Goal: Task Accomplishment & Management: Complete application form

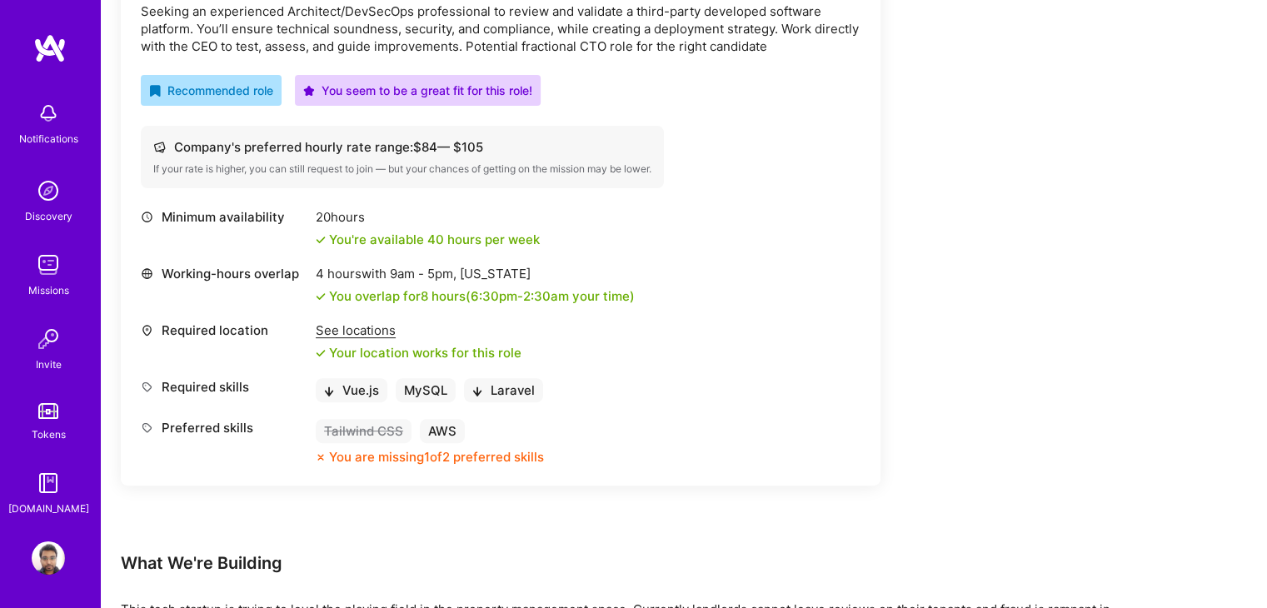
scroll to position [544, 0]
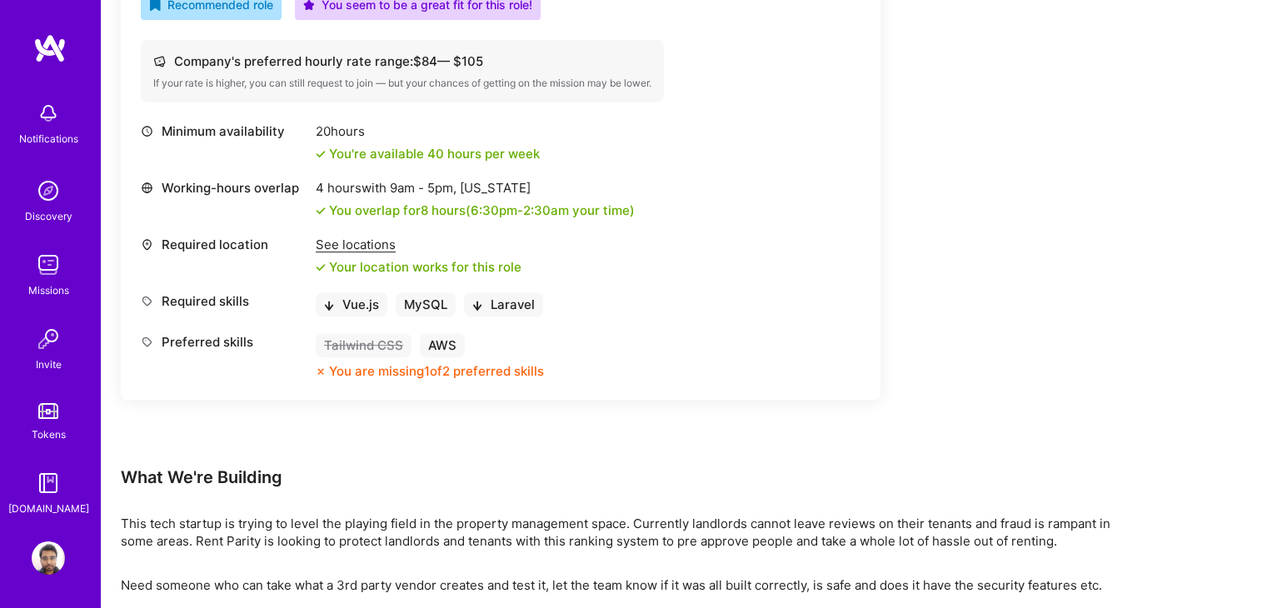
scroll to position [636, 0]
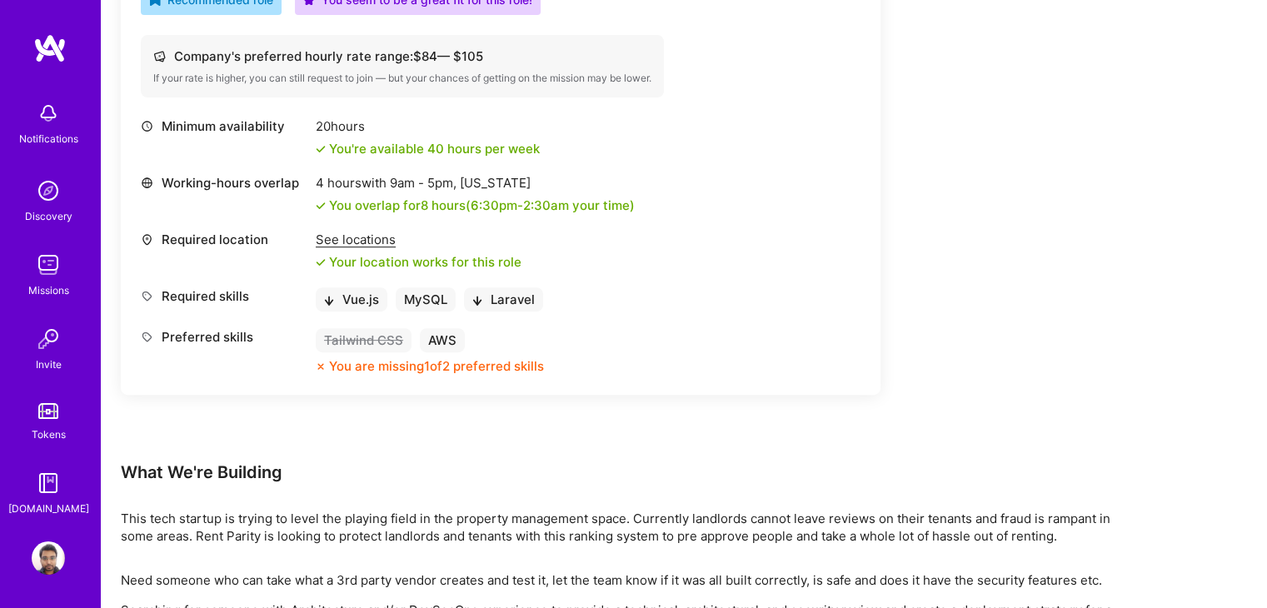
click at [43, 566] on img at bounding box center [48, 557] width 33 height 33
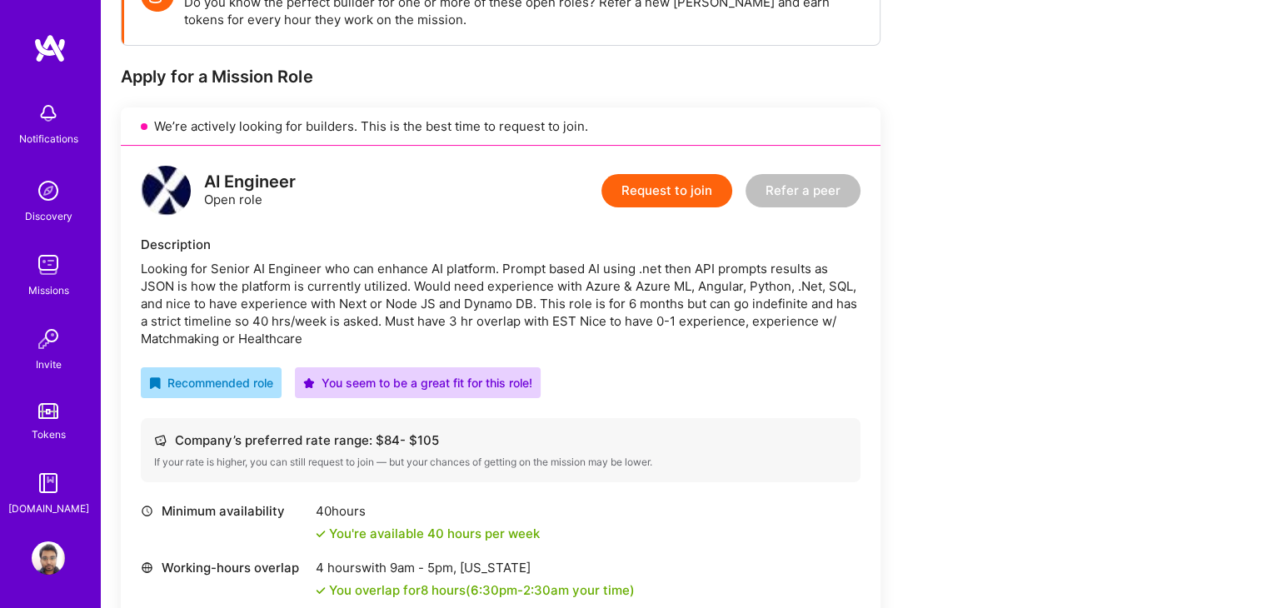
scroll to position [282, 0]
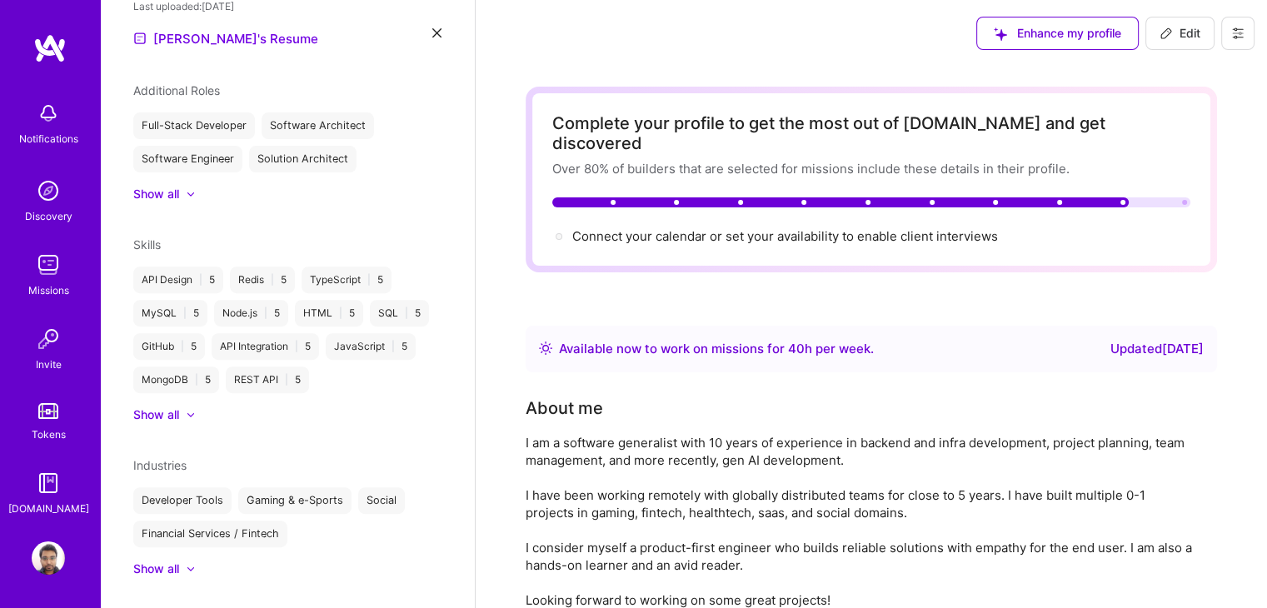
scroll to position [632, 0]
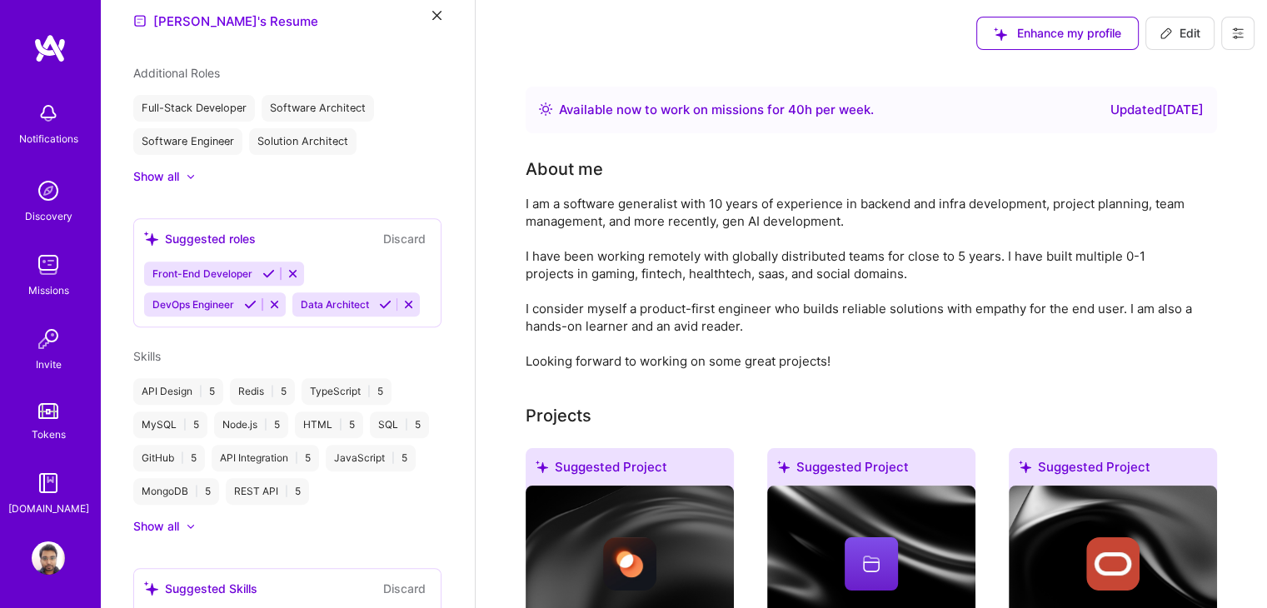
click at [1183, 34] on span "Edit" at bounding box center [1179, 33] width 41 height 17
select select "IN"
select select "Right Now"
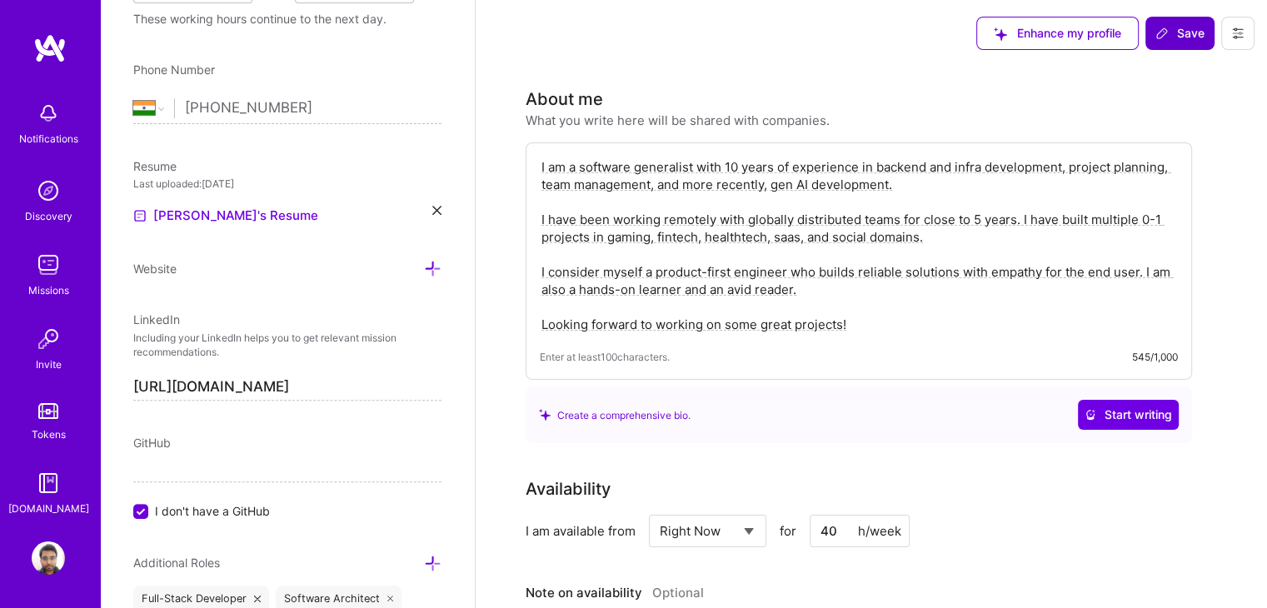
scroll to position [845, 0]
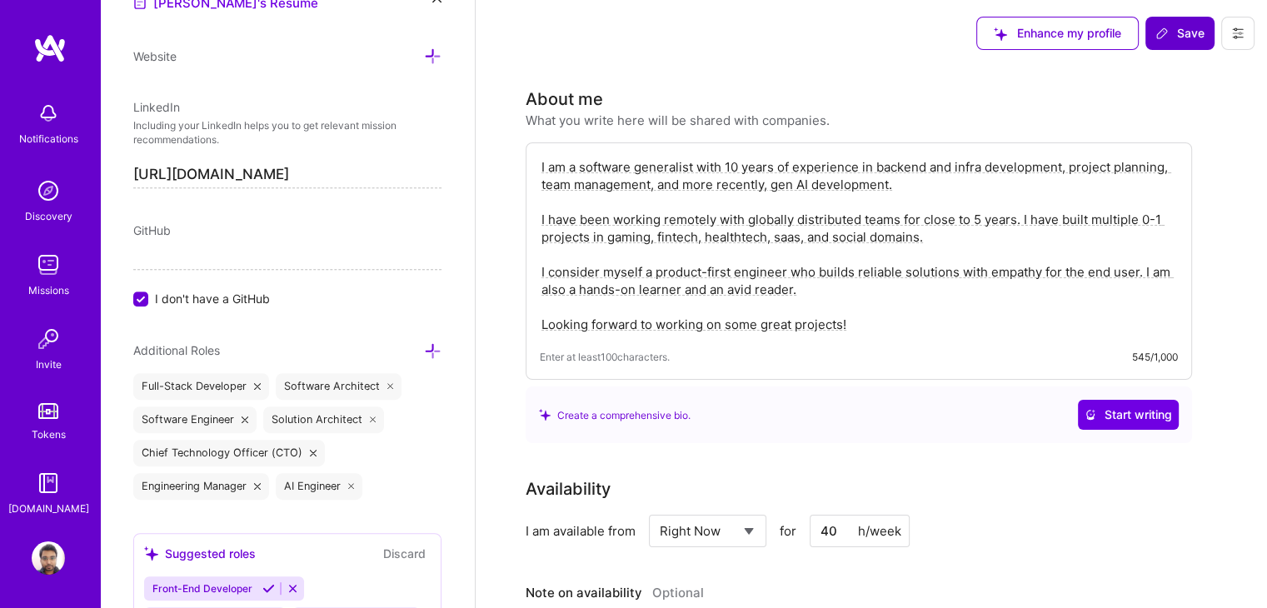
click at [1169, 34] on span "Save" at bounding box center [1179, 33] width 49 height 17
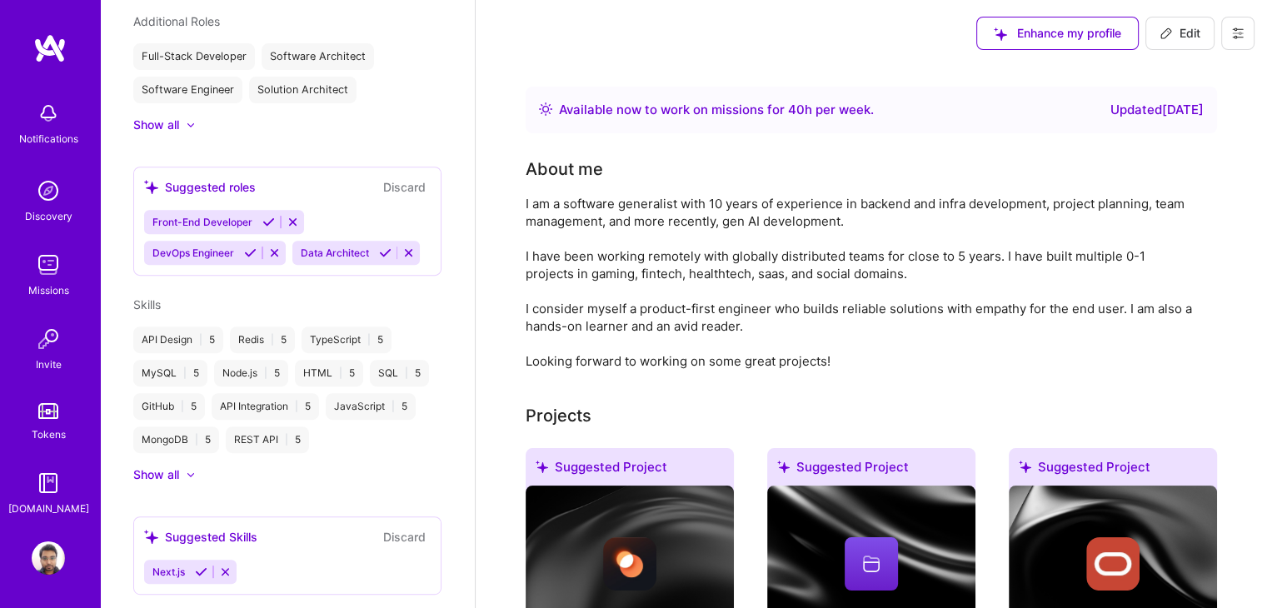
scroll to position [635, 0]
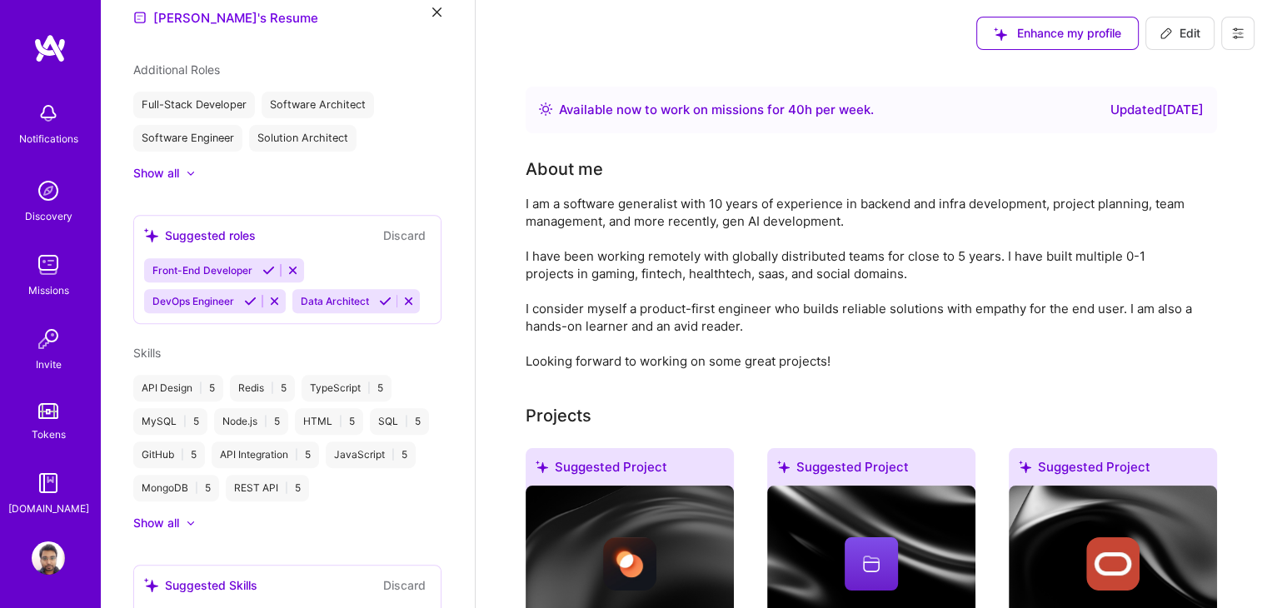
click at [1203, 39] on button "Edit" at bounding box center [1179, 33] width 69 height 33
select select "IN"
select select "Right Now"
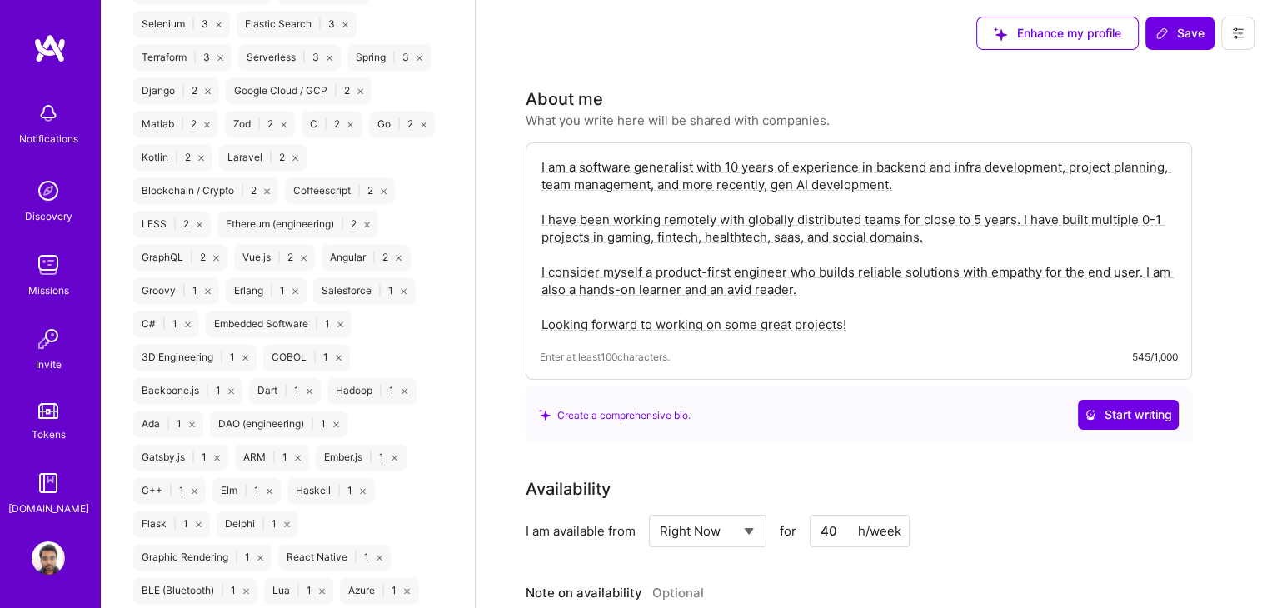
scroll to position [2046, 0]
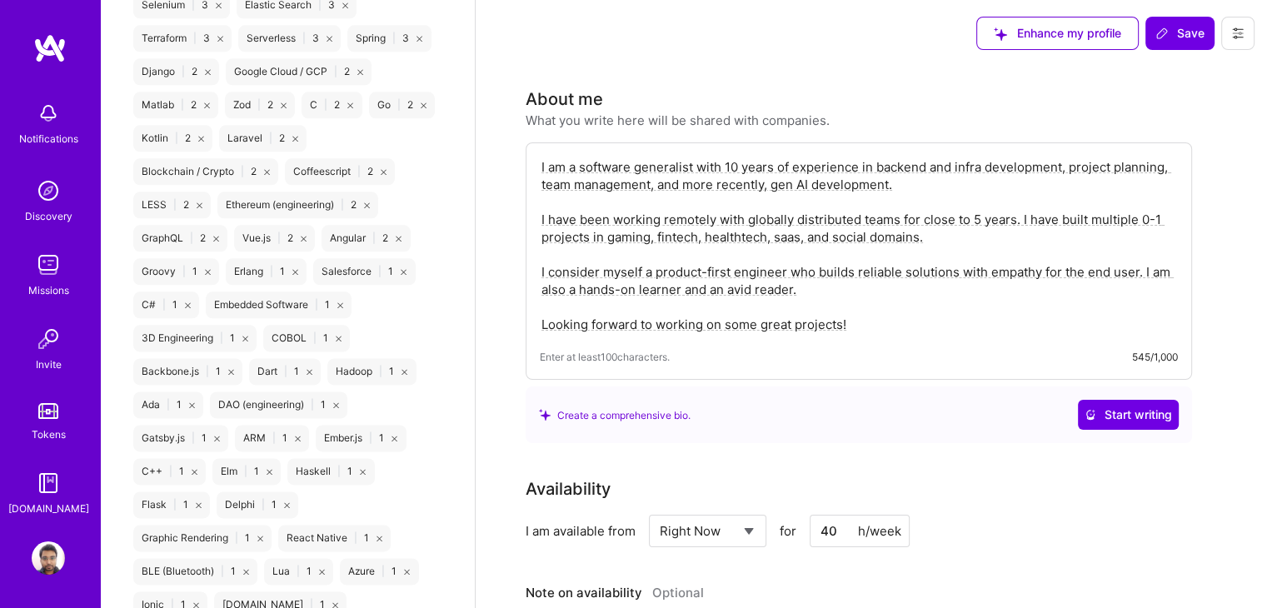
click at [248, 152] on div "Laravel | 2" at bounding box center [262, 138] width 87 height 27
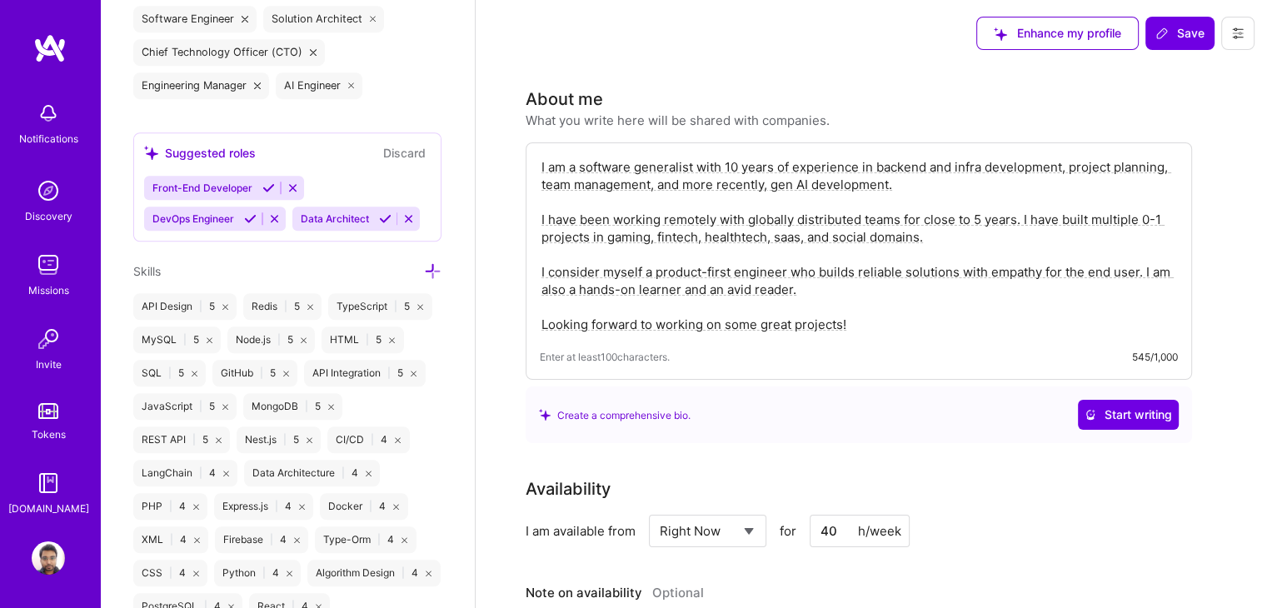
scroll to position [1246, 0]
click at [426, 279] on icon at bounding box center [432, 270] width 17 height 17
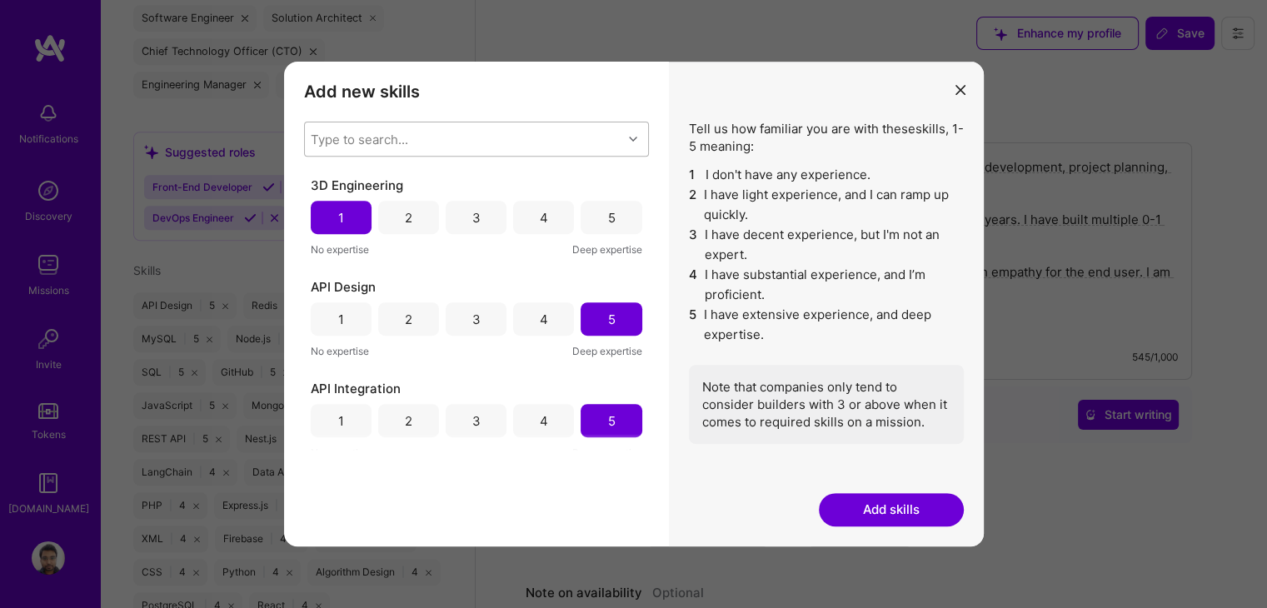
click at [518, 140] on div "Type to search..." at bounding box center [463, 138] width 317 height 33
type input "lara"
click at [521, 174] on div "Laravel" at bounding box center [476, 181] width 325 height 17
checkbox input "false"
click at [555, 94] on h3 "Add new skills" at bounding box center [476, 92] width 345 height 20
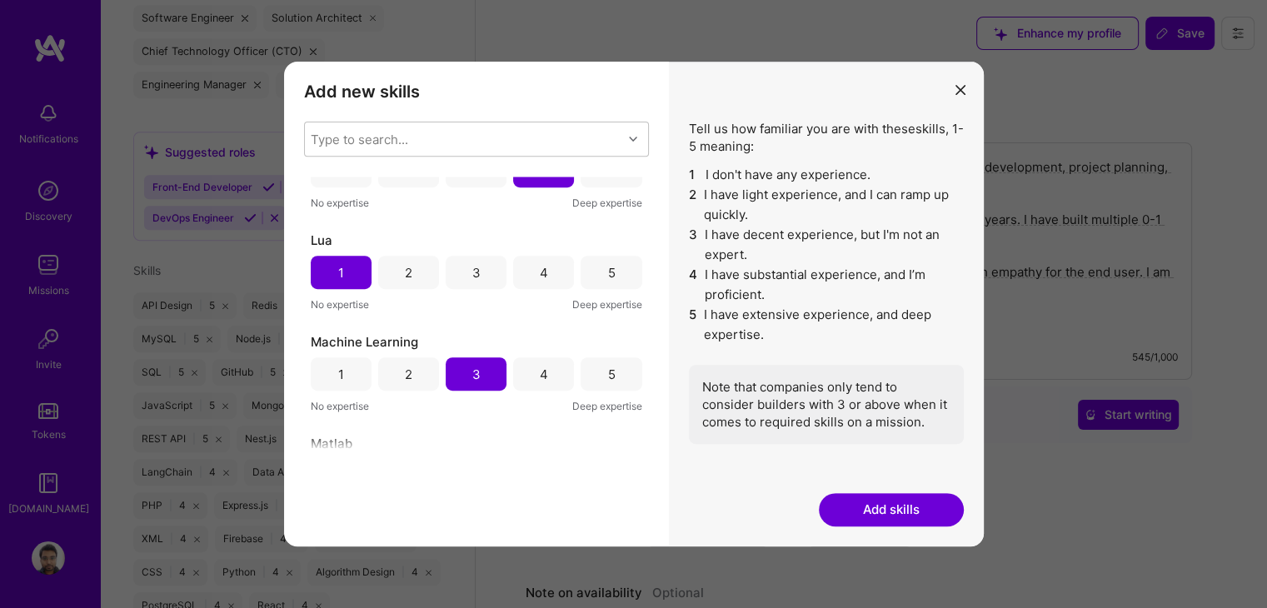
scroll to position [5644, 0]
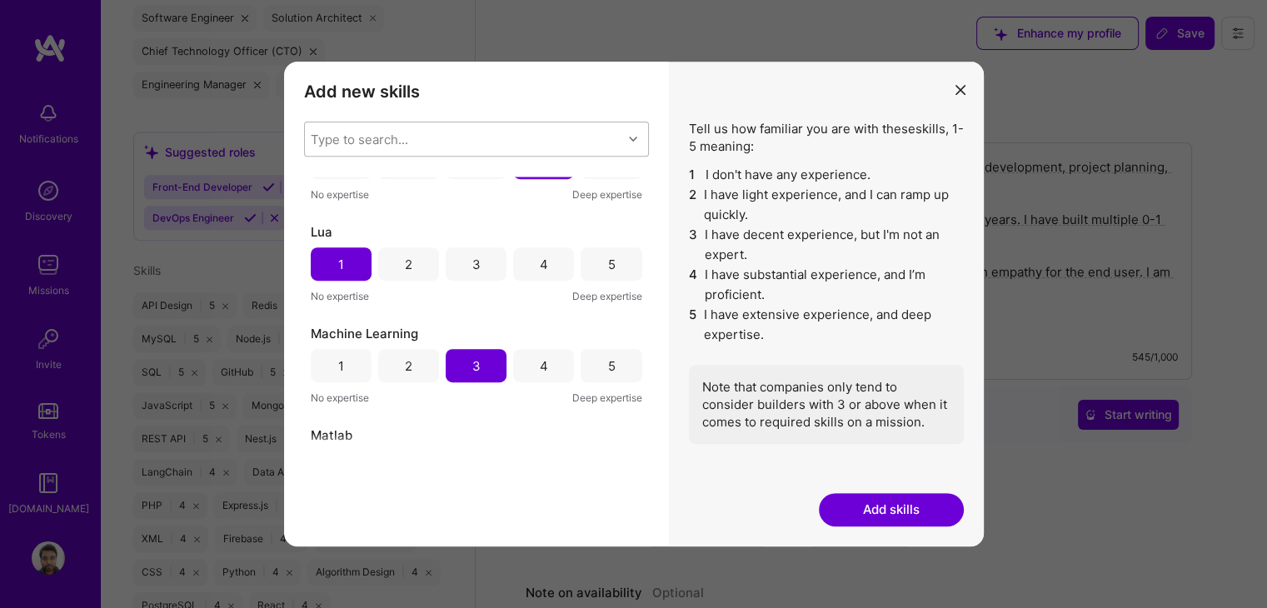
click at [519, 144] on div "Type to search..." at bounding box center [463, 138] width 317 height 33
type input "lara"
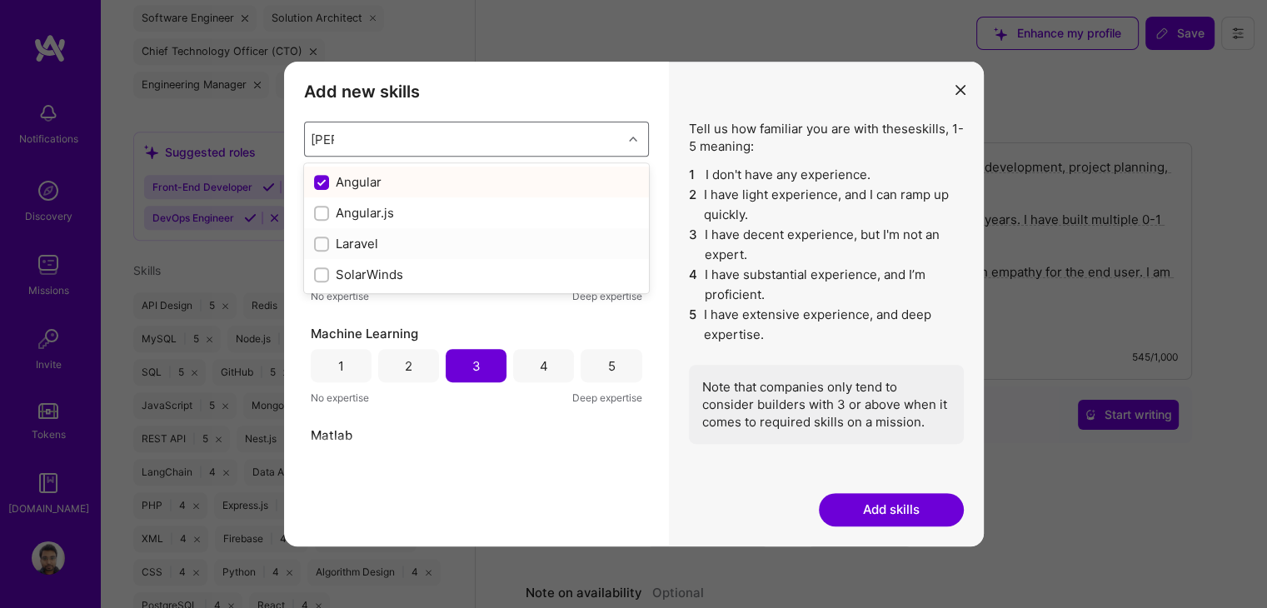
click at [435, 244] on div "Laravel" at bounding box center [476, 243] width 325 height 17
checkbox input "false"
checkbox input "true"
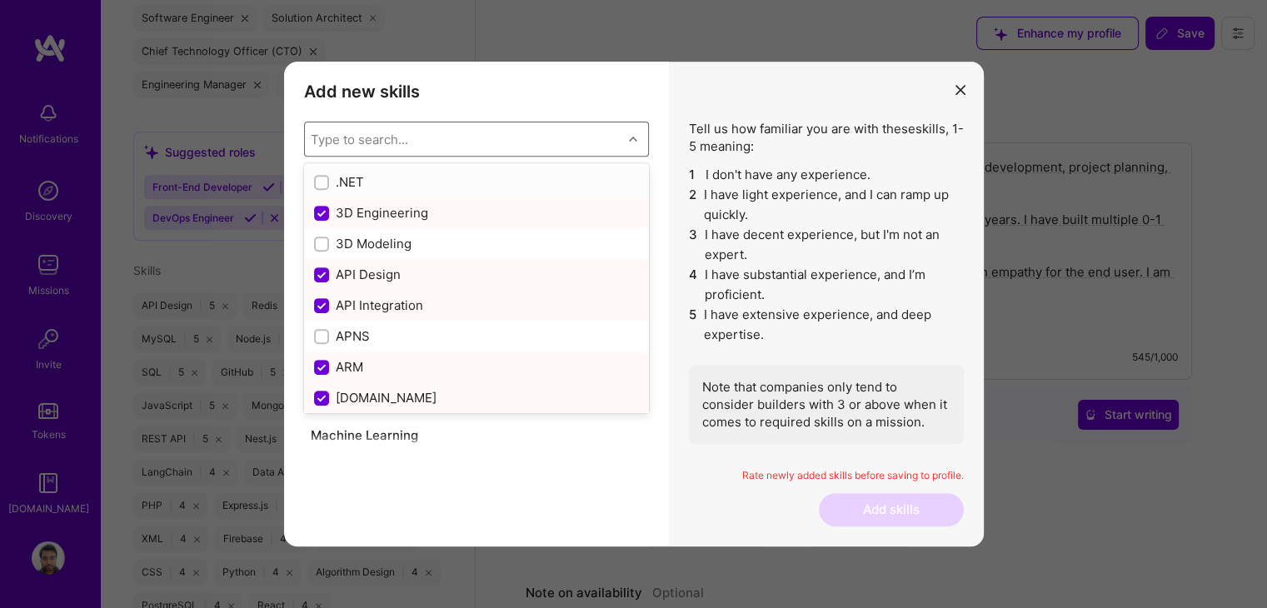
scroll to position [5744, 0]
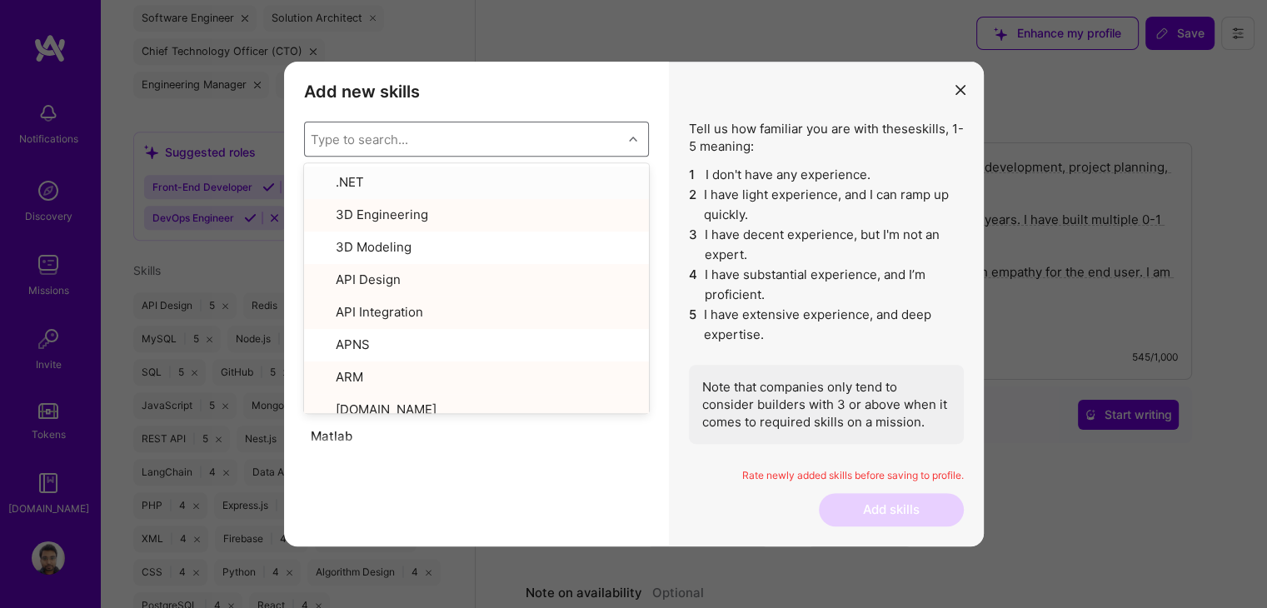
click at [740, 187] on li "2 I have light experience, and I can ramp up quickly." at bounding box center [826, 205] width 275 height 40
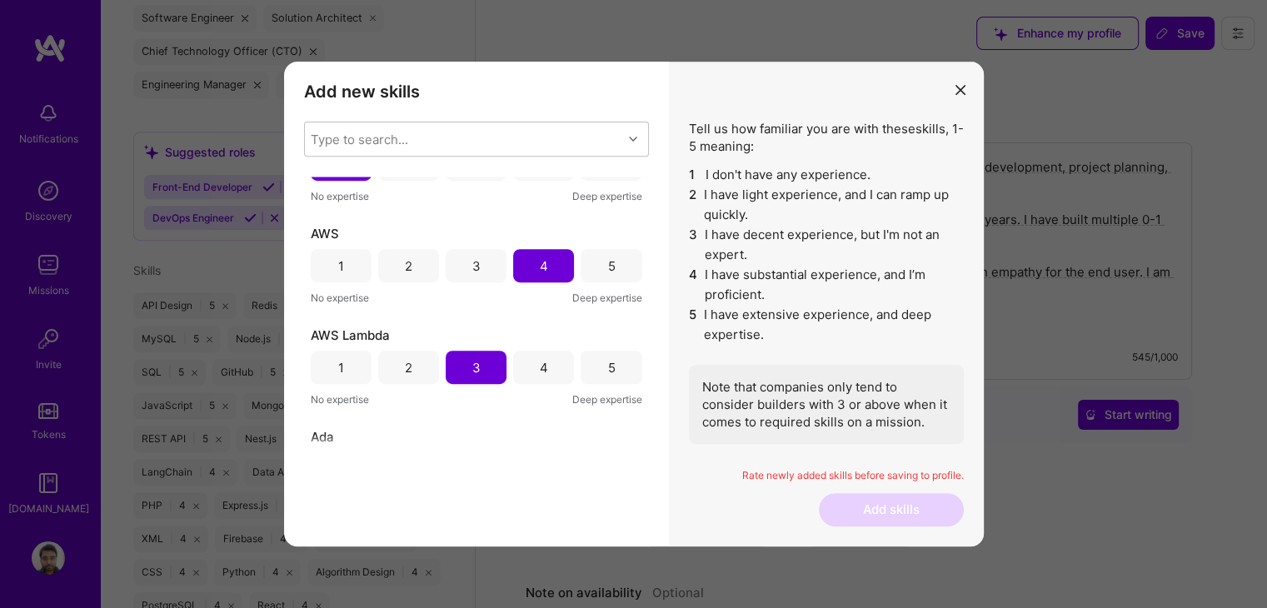
scroll to position [0, 0]
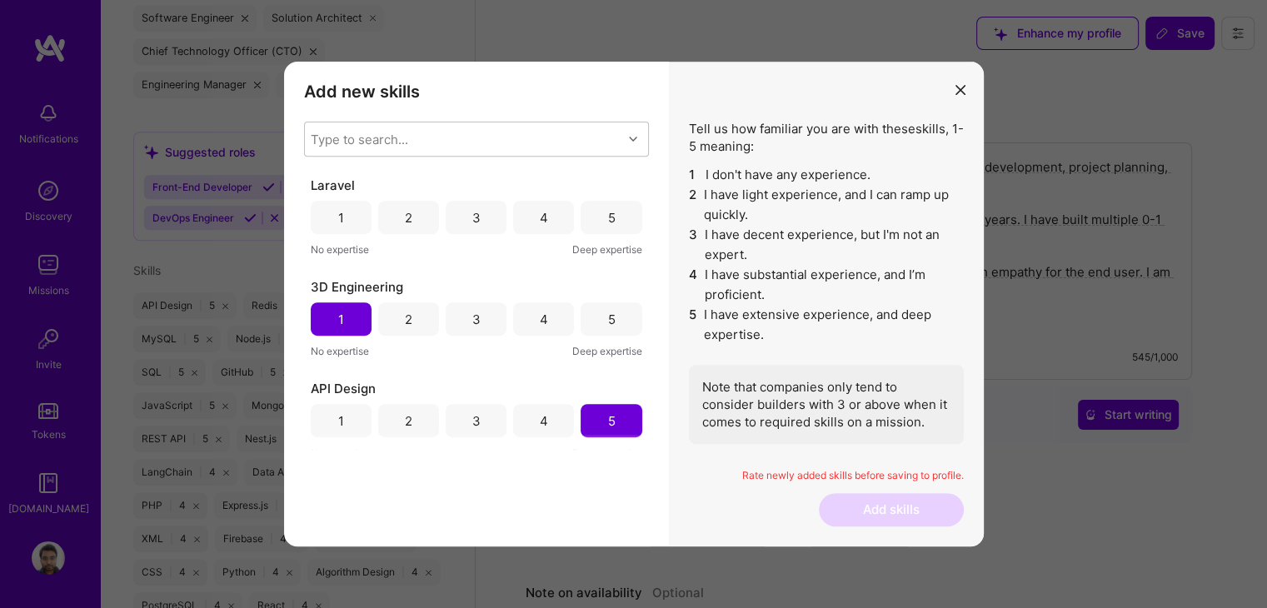
click at [481, 214] on div "3" at bounding box center [476, 217] width 61 height 33
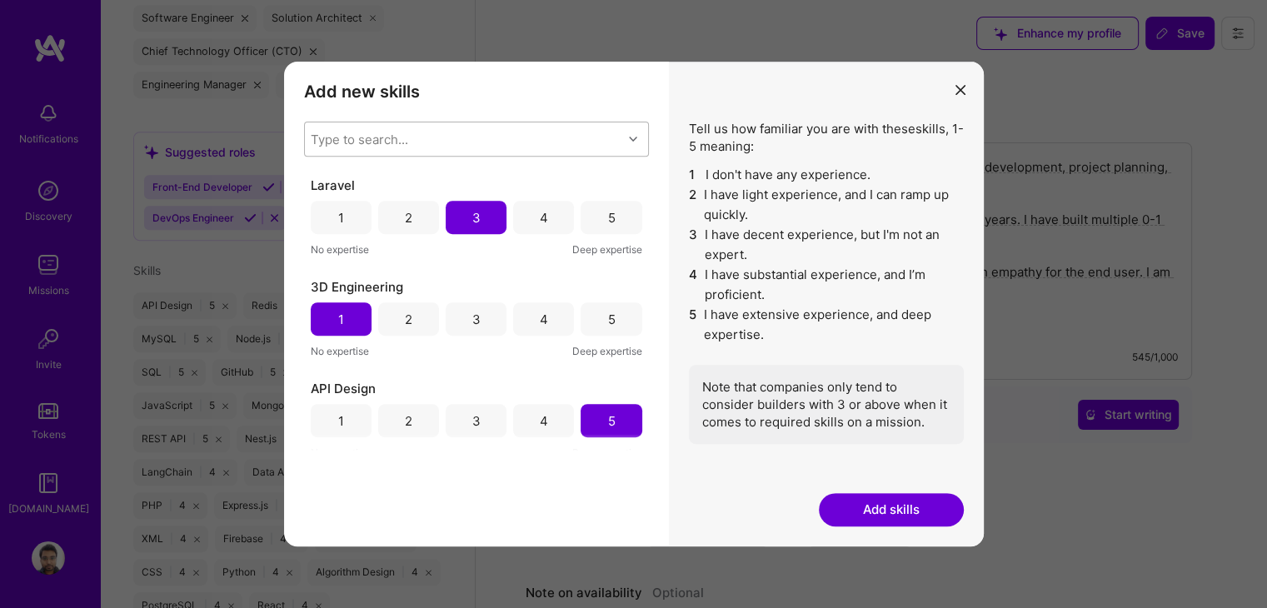
click at [564, 137] on div "Type to search..." at bounding box center [463, 138] width 317 height 33
type input "vue"
click at [713, 263] on li "3 I have decent experience, but I'm not an expert." at bounding box center [826, 245] width 275 height 40
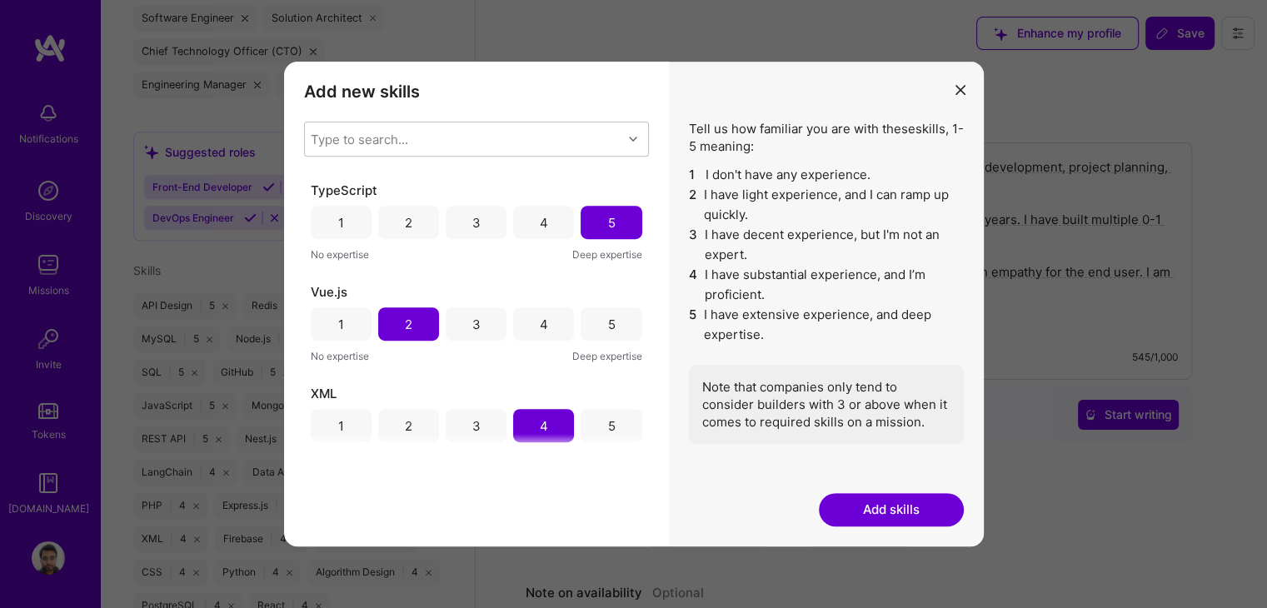
scroll to position [8129, 0]
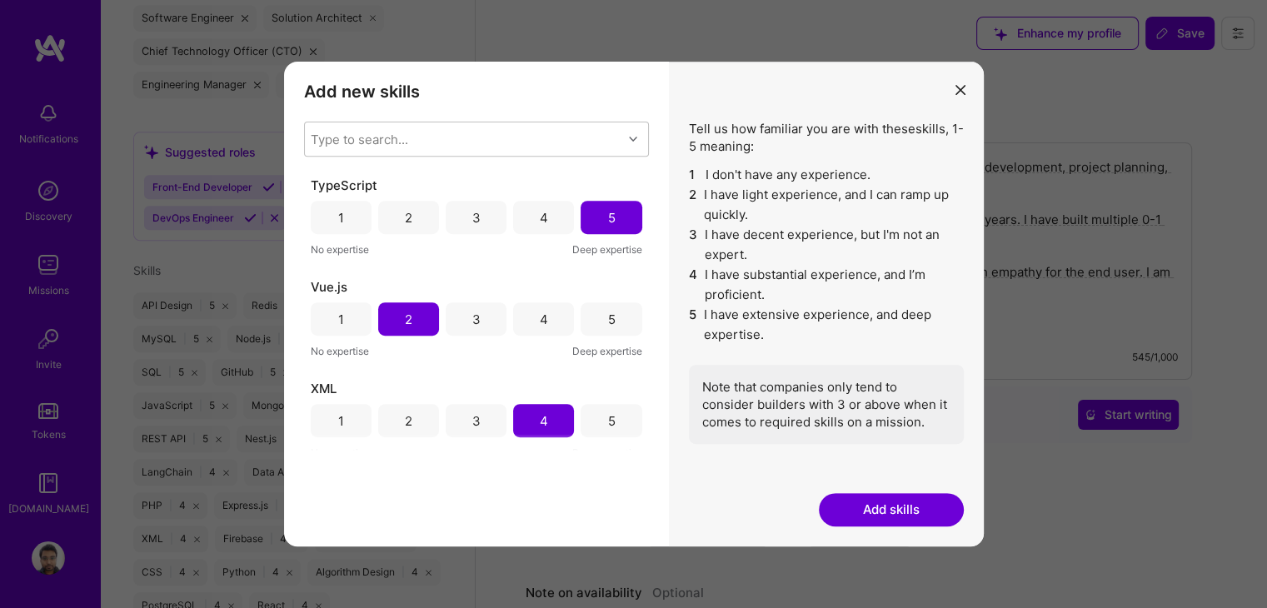
click at [466, 321] on div "3" at bounding box center [476, 318] width 61 height 33
click at [863, 505] on button "Add skills" at bounding box center [891, 509] width 145 height 33
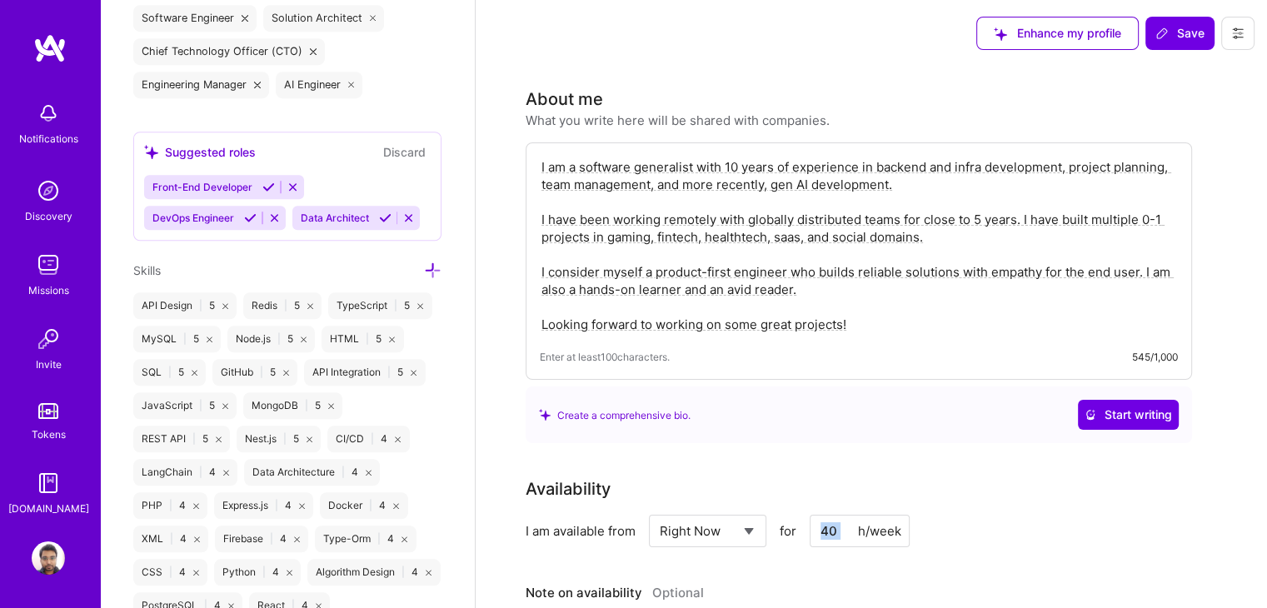
click at [863, 505] on div "Availability I am available from Select... Right Now Future Date Not Available …" at bounding box center [859, 511] width 666 height 71
click at [1194, 31] on span "Save" at bounding box center [1179, 33] width 49 height 17
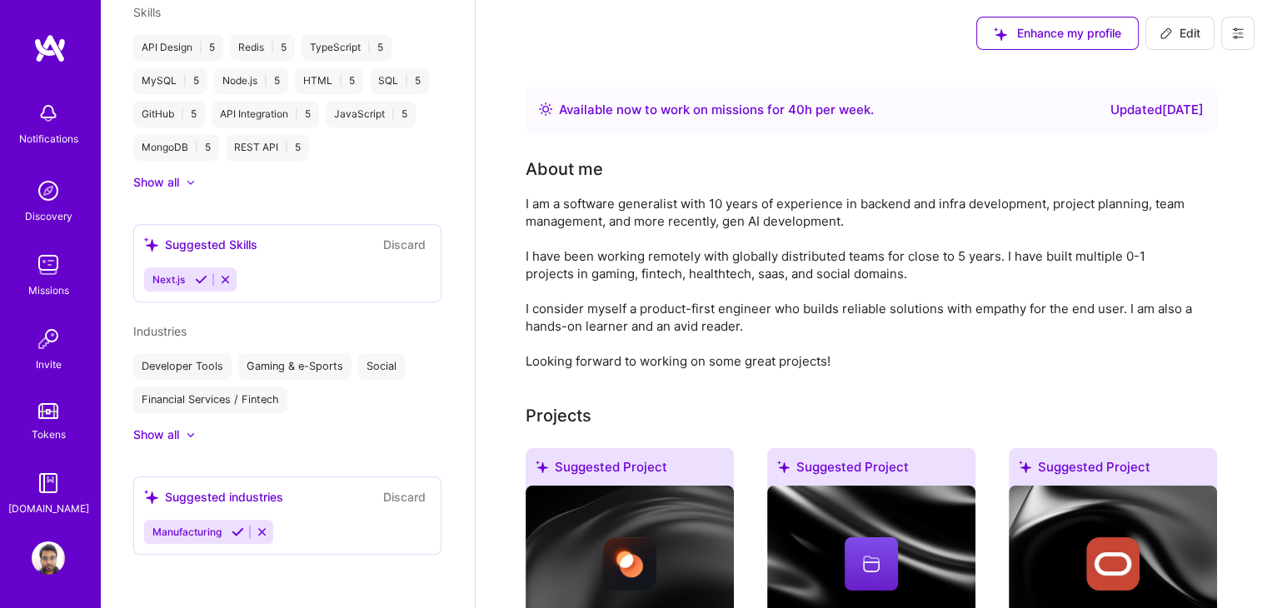
scroll to position [740, 0]
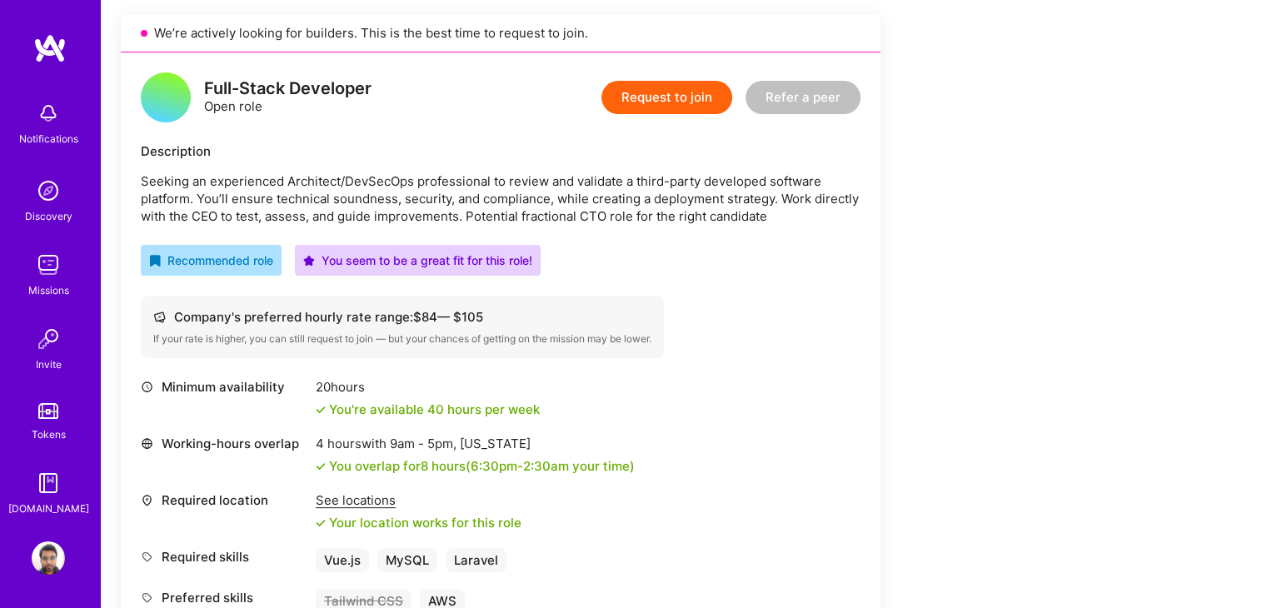
scroll to position [373, 0]
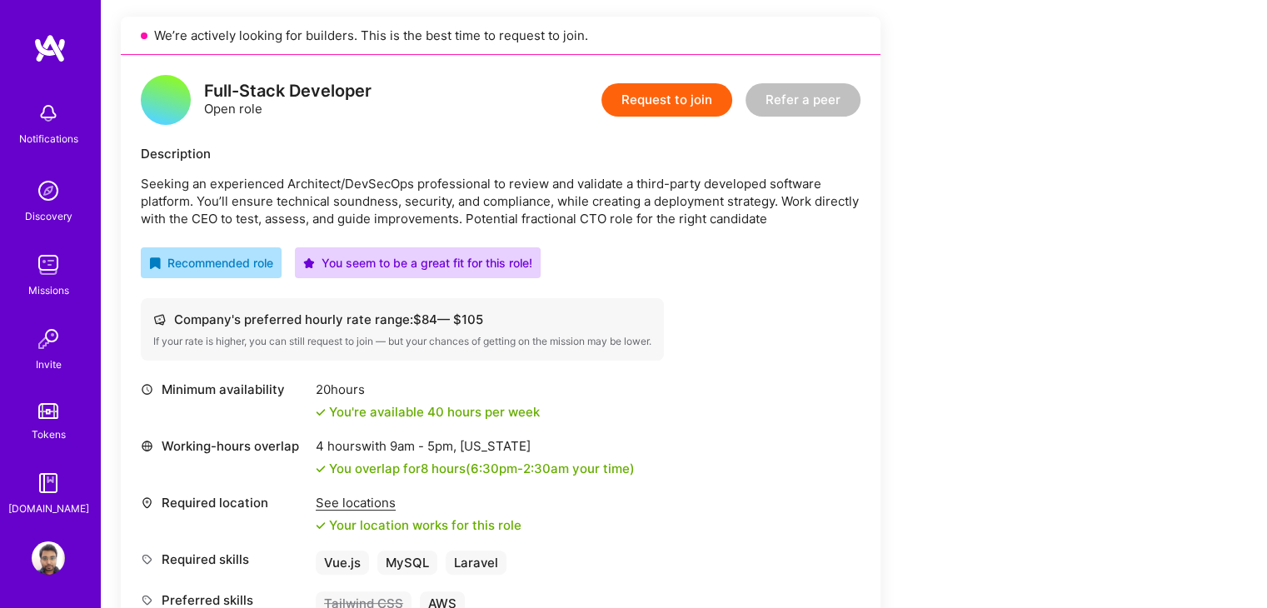
click at [681, 107] on button "Request to join" at bounding box center [666, 99] width 131 height 33
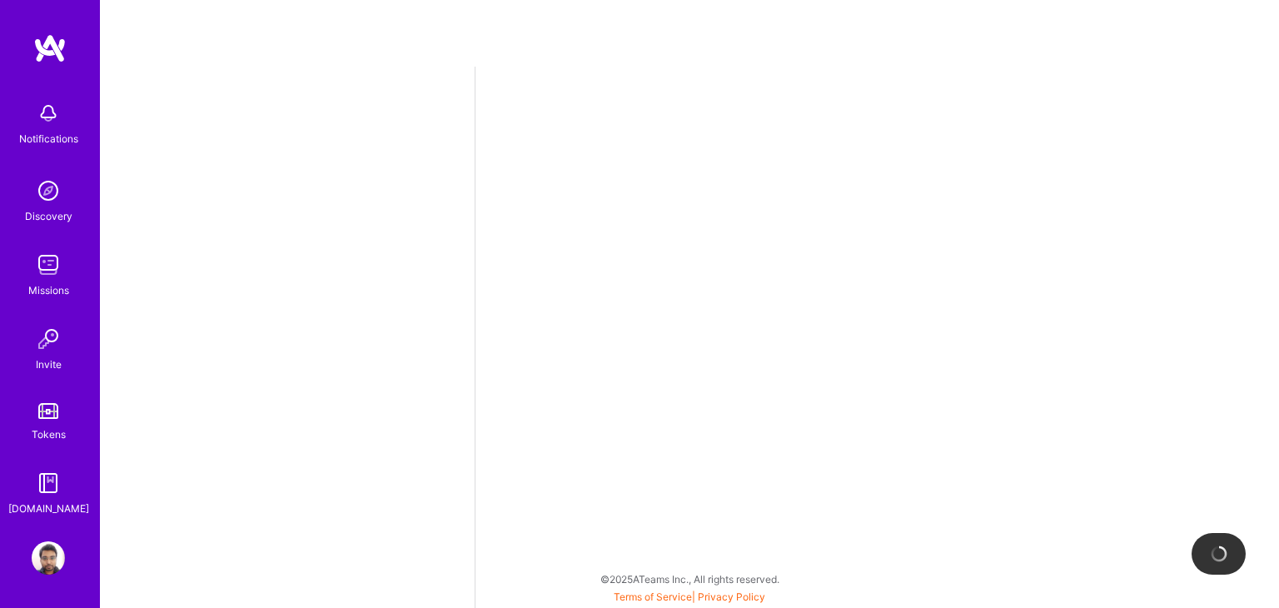
select select "IN"
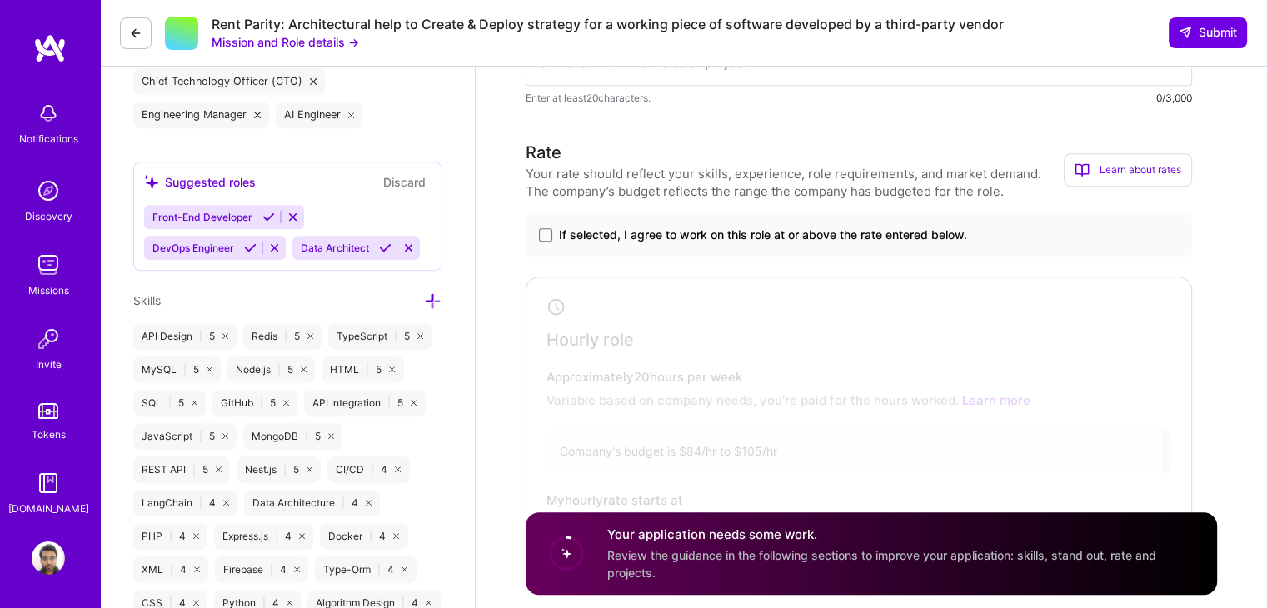
scroll to position [711, 0]
click at [714, 236] on span "If selected, I agree to work on this role at or above the rate entered below." at bounding box center [763, 235] width 408 height 17
click at [0, 0] on input "If selected, I agree to work on this role at or above the rate entered below." at bounding box center [0, 0] width 0 height 0
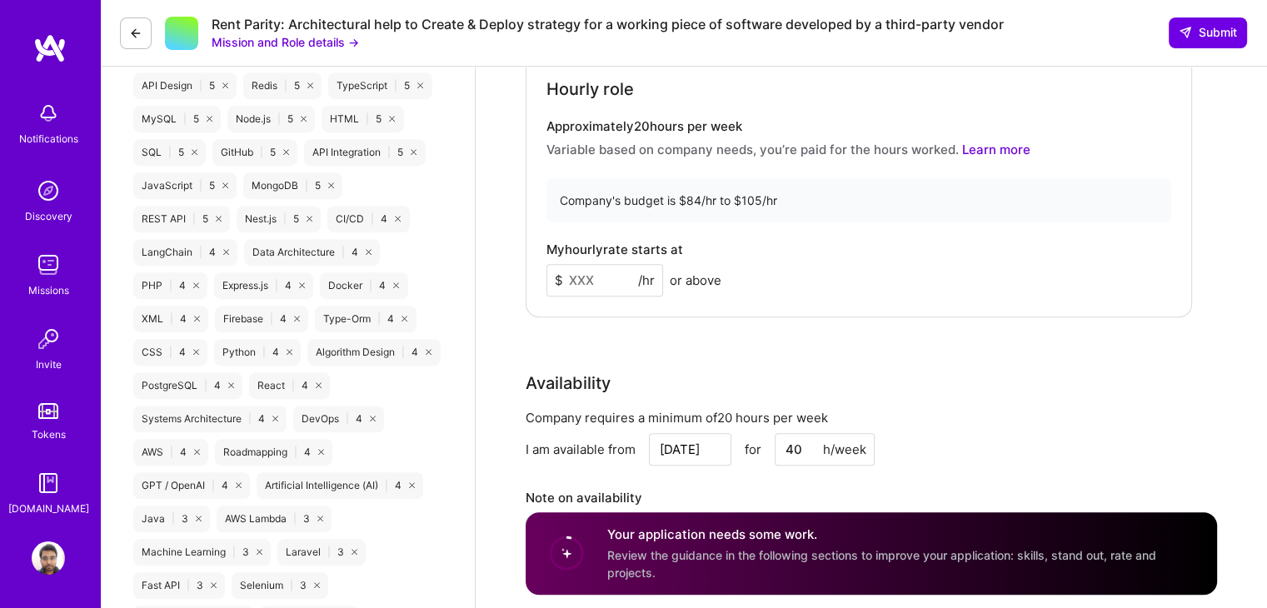
scroll to position [963, 0]
click at [581, 282] on input at bounding box center [604, 280] width 117 height 32
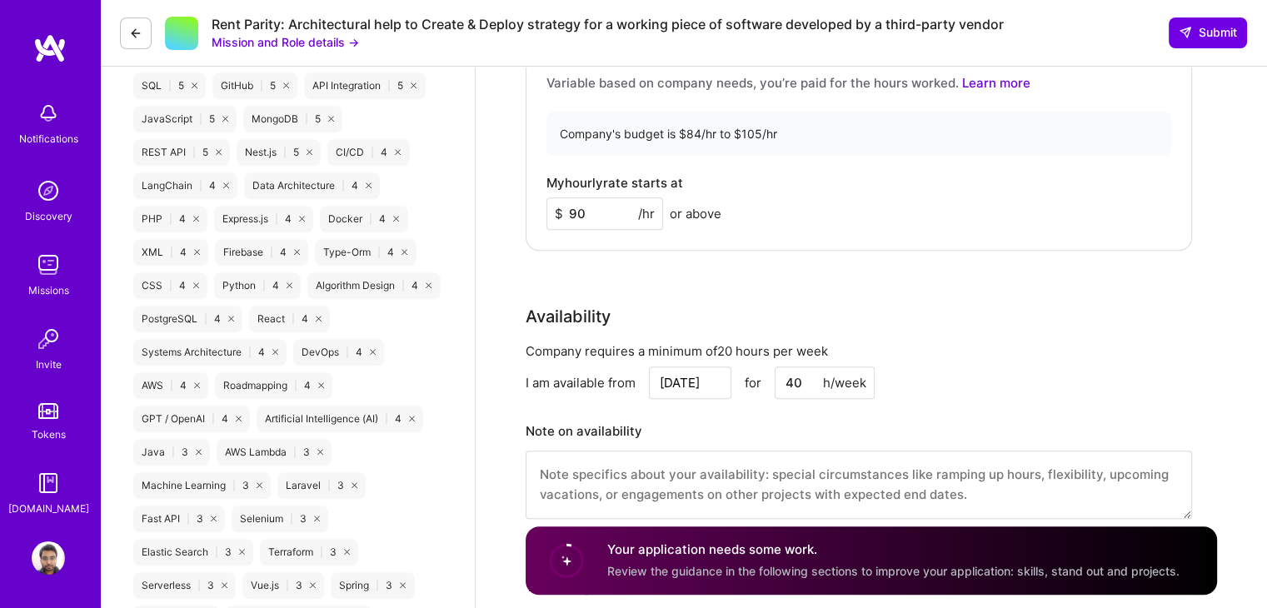
scroll to position [1029, 0]
type input "90"
click at [804, 291] on div "Rate Your rate should reflect your skills, experience, role requirements, and m…" at bounding box center [871, 181] width 691 height 717
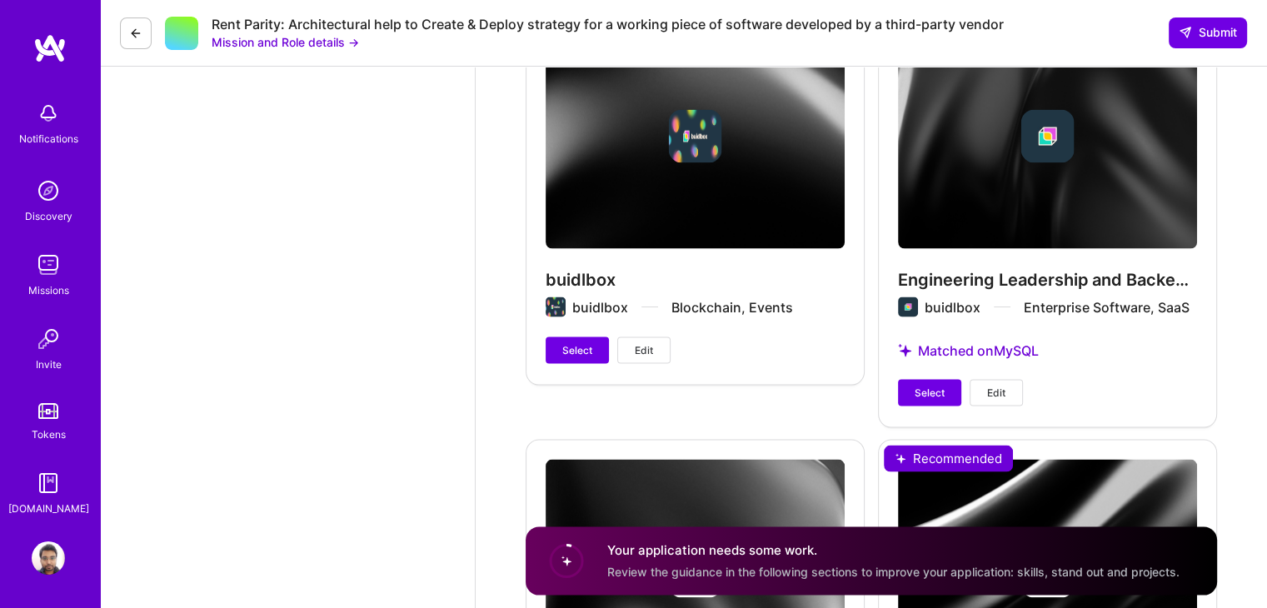
scroll to position [3228, 0]
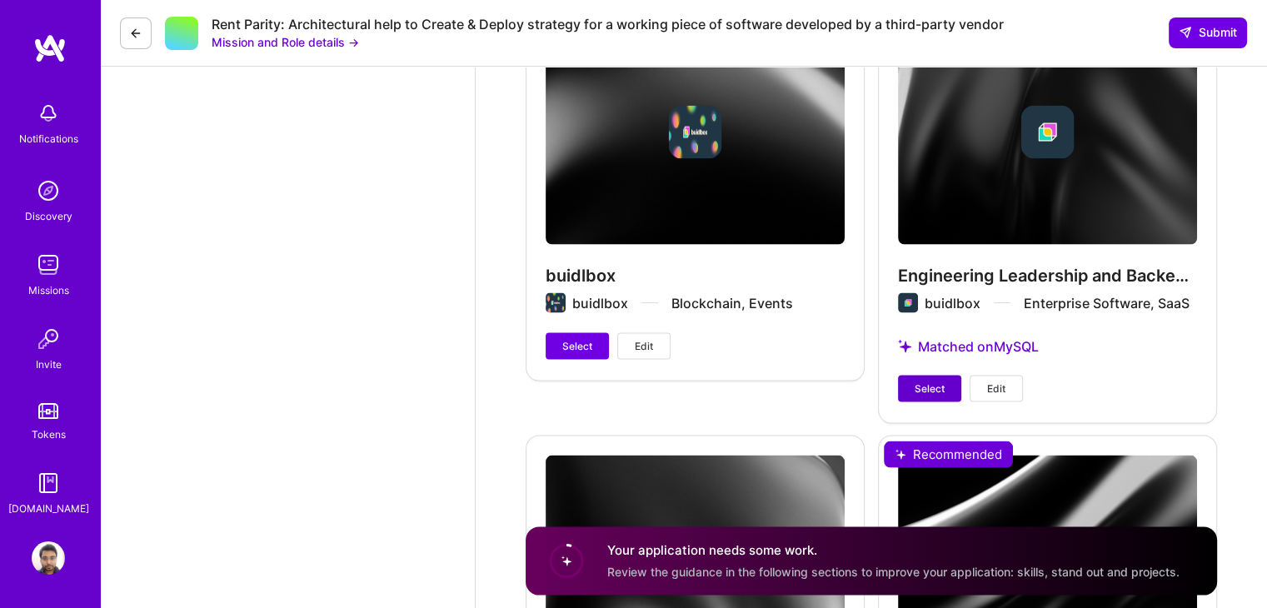
click at [913, 384] on button "Select" at bounding box center [929, 389] width 63 height 27
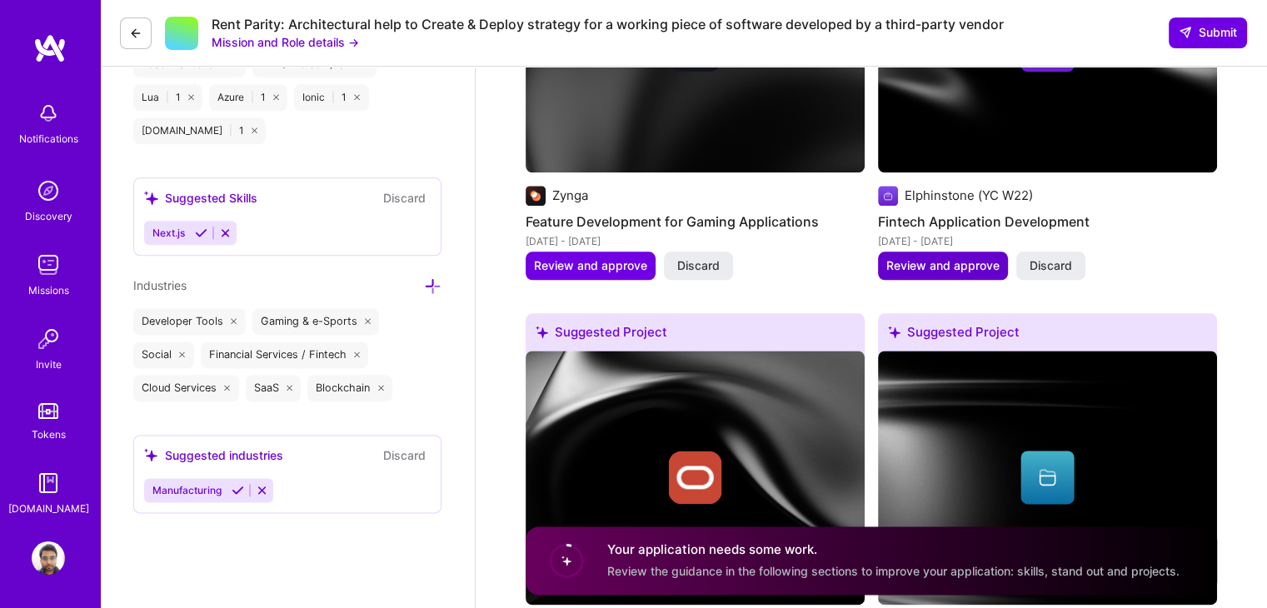
scroll to position [2056, 0]
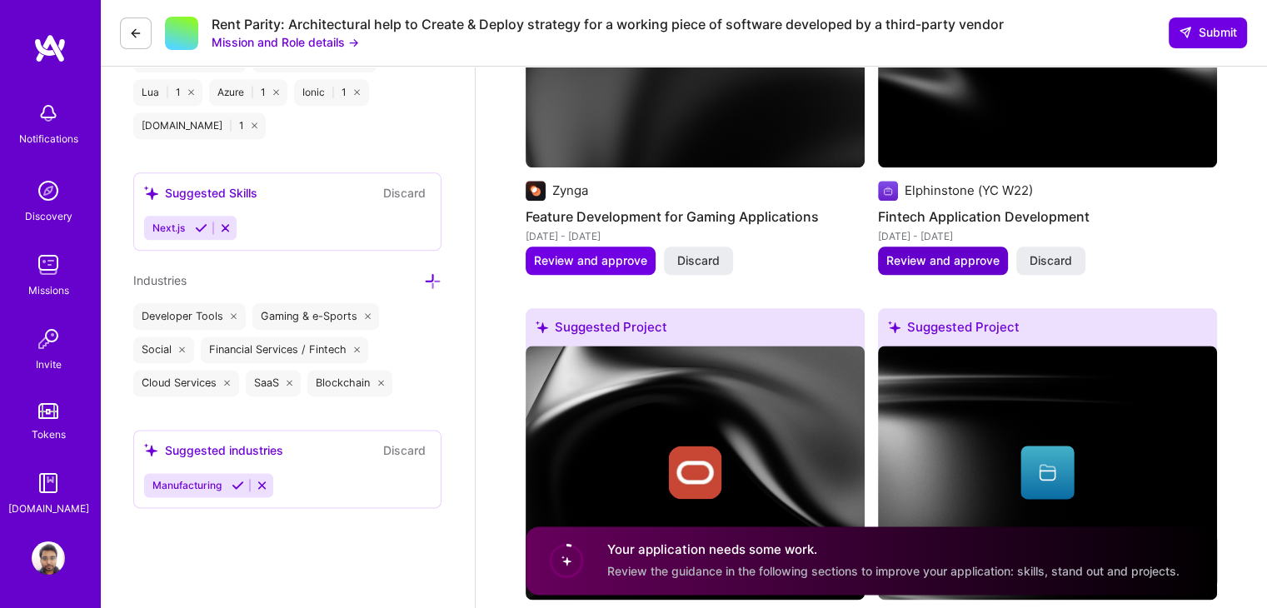
click at [912, 271] on button "Review and approve" at bounding box center [943, 261] width 130 height 28
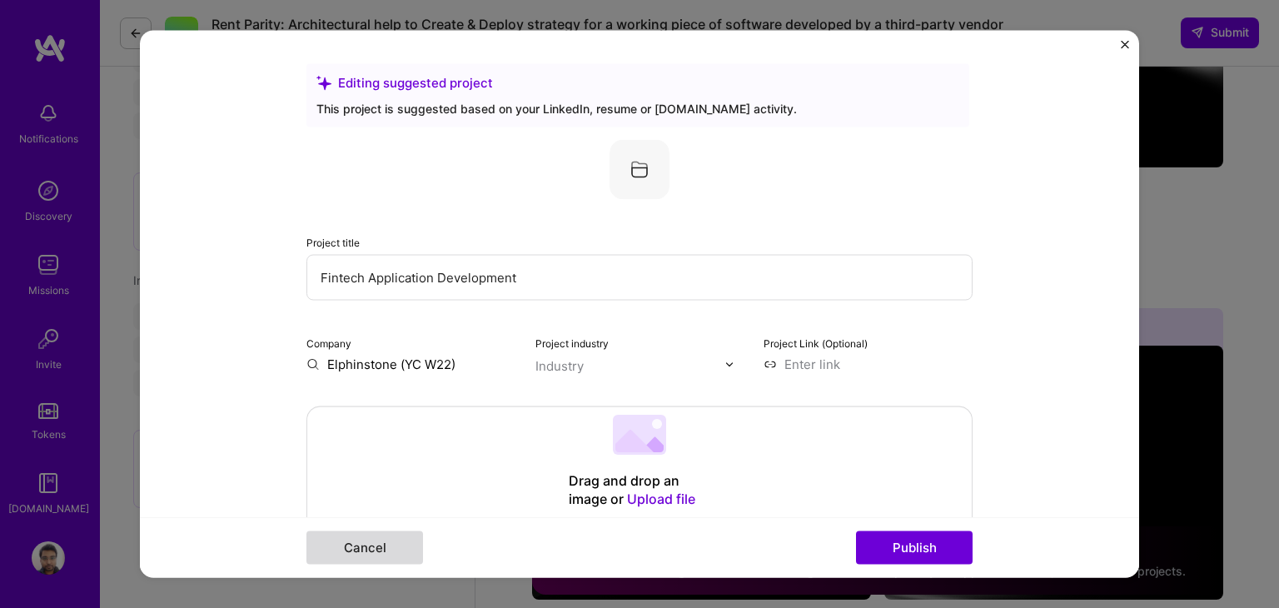
click at [375, 551] on button "Cancel" at bounding box center [364, 547] width 117 height 33
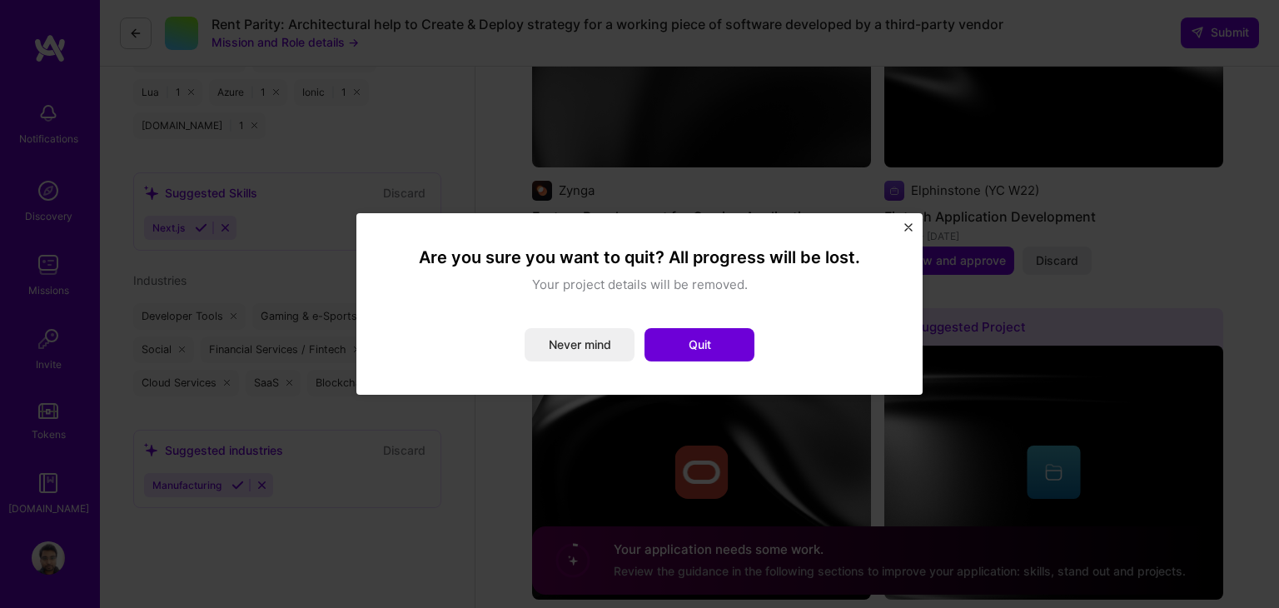
click at [909, 226] on img "Close" at bounding box center [909, 227] width 8 height 8
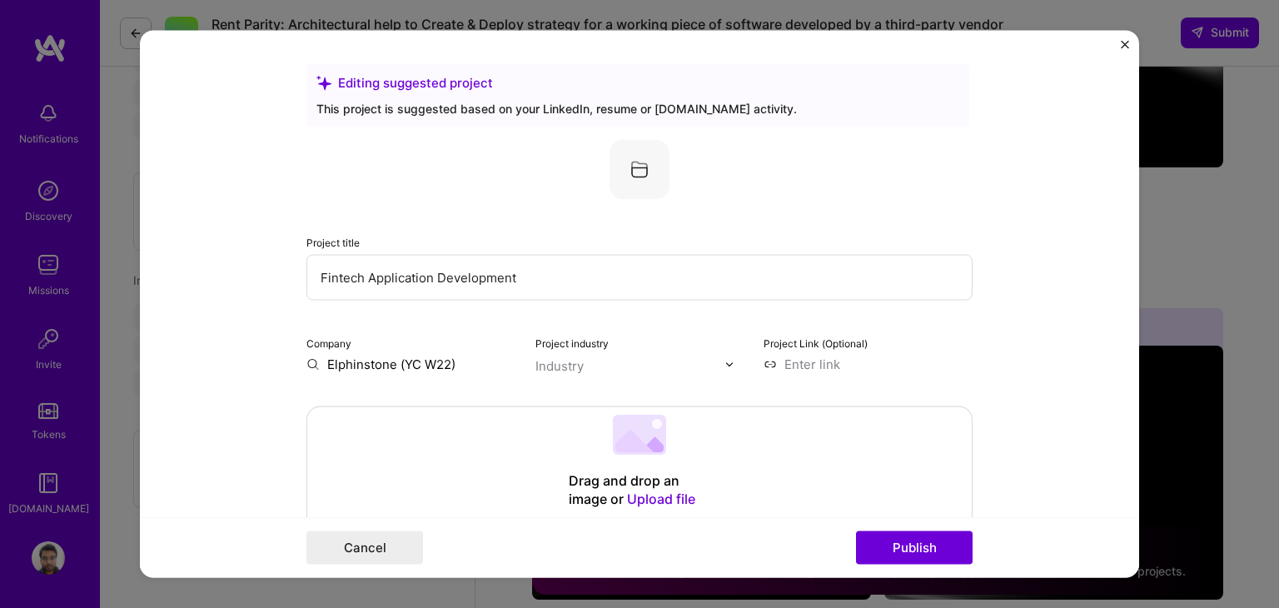
click at [1125, 42] on img "Close" at bounding box center [1125, 45] width 8 height 8
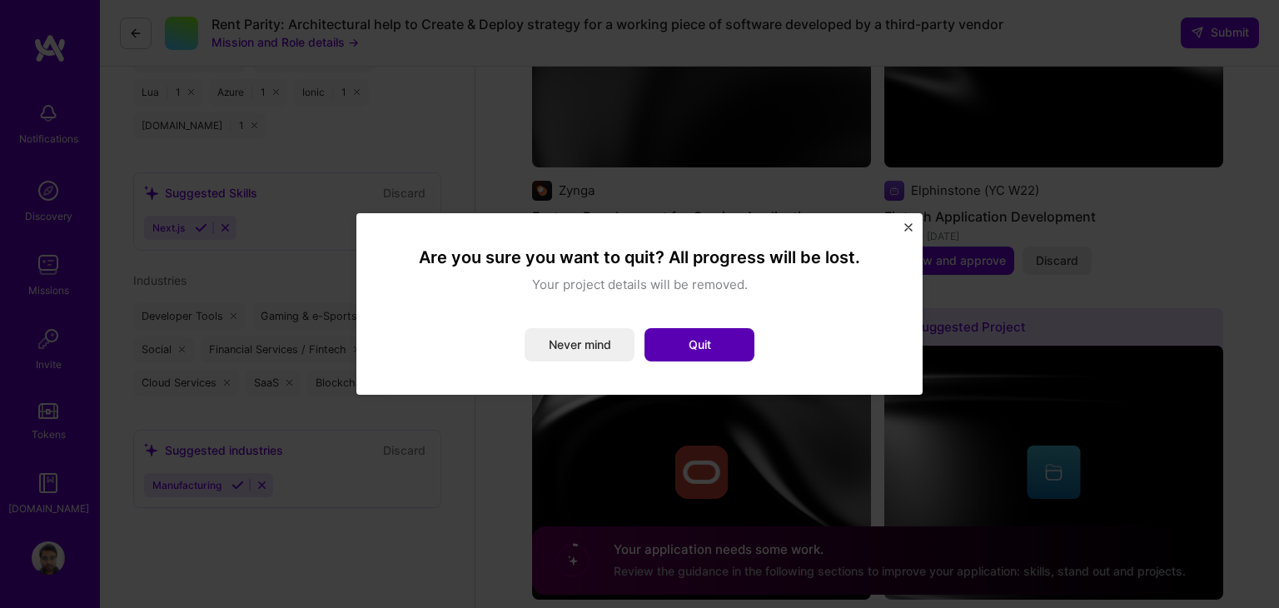
click at [703, 354] on button "Quit" at bounding box center [700, 344] width 110 height 33
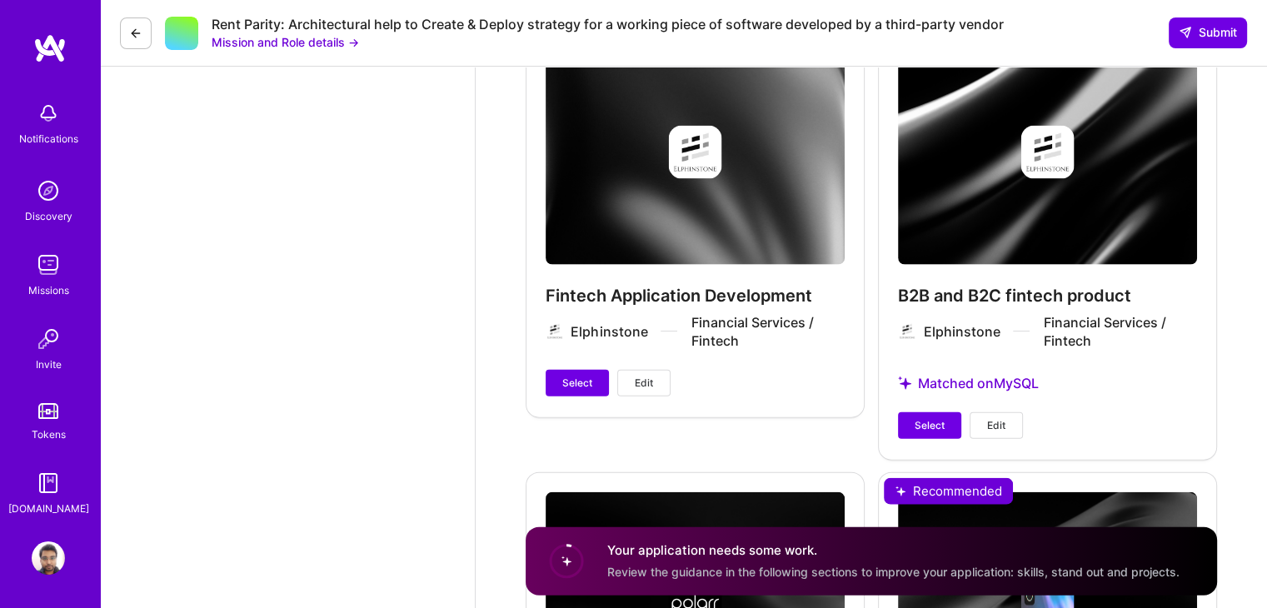
scroll to position [3645, 0]
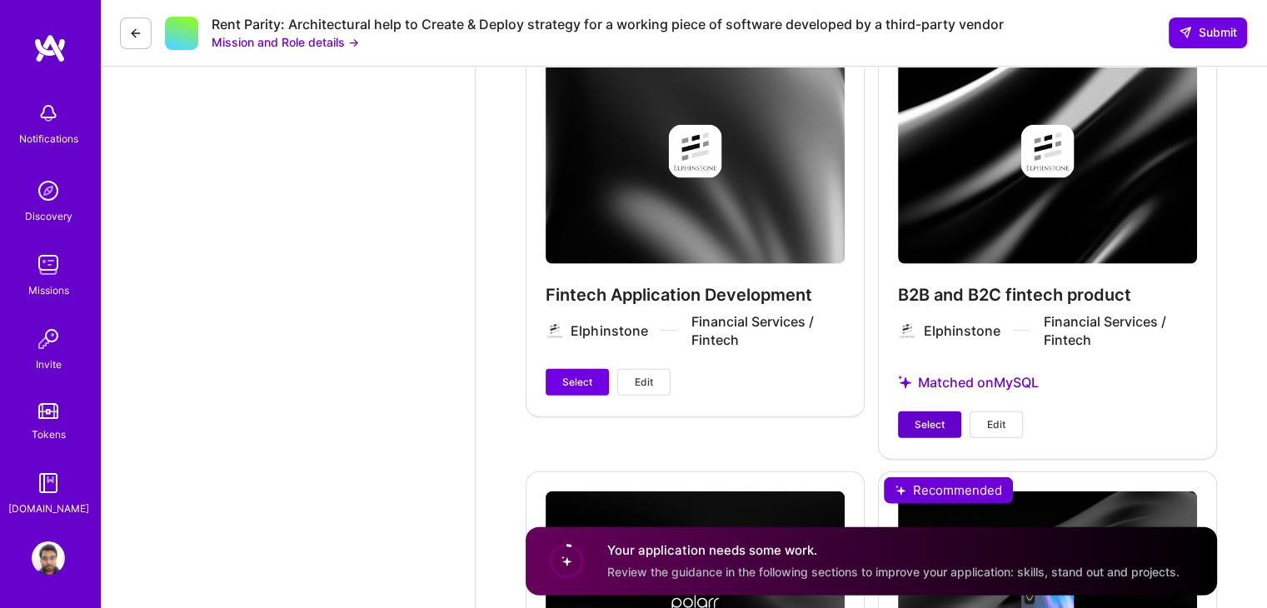
click at [925, 418] on span "Select" at bounding box center [929, 424] width 30 height 15
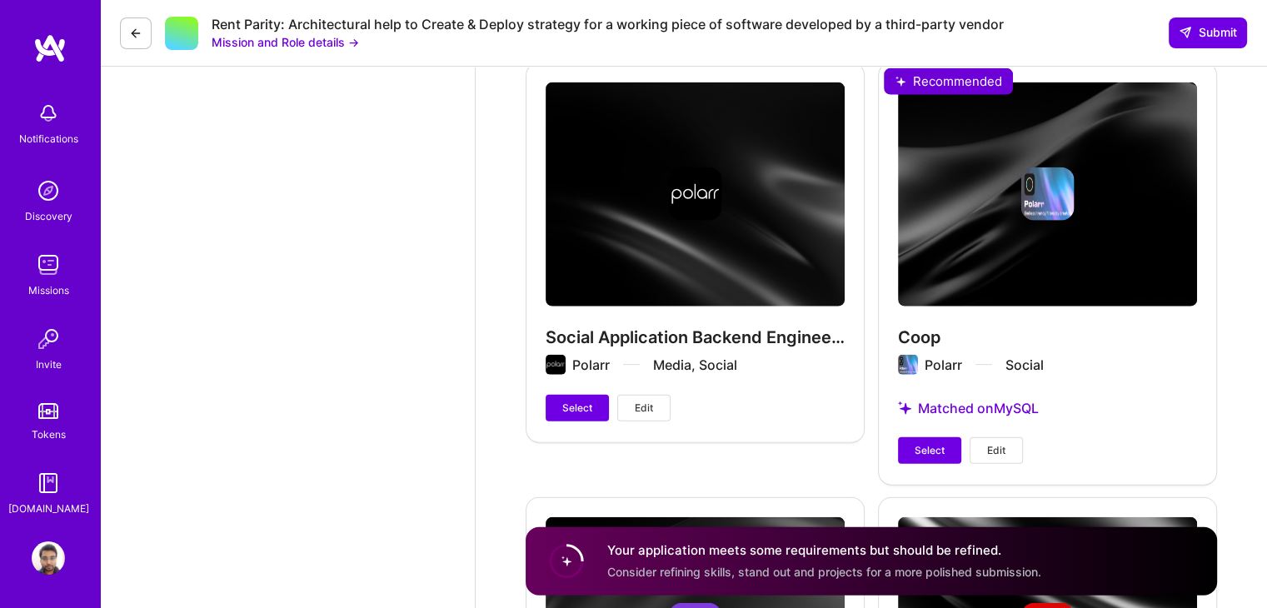
scroll to position [4056, 0]
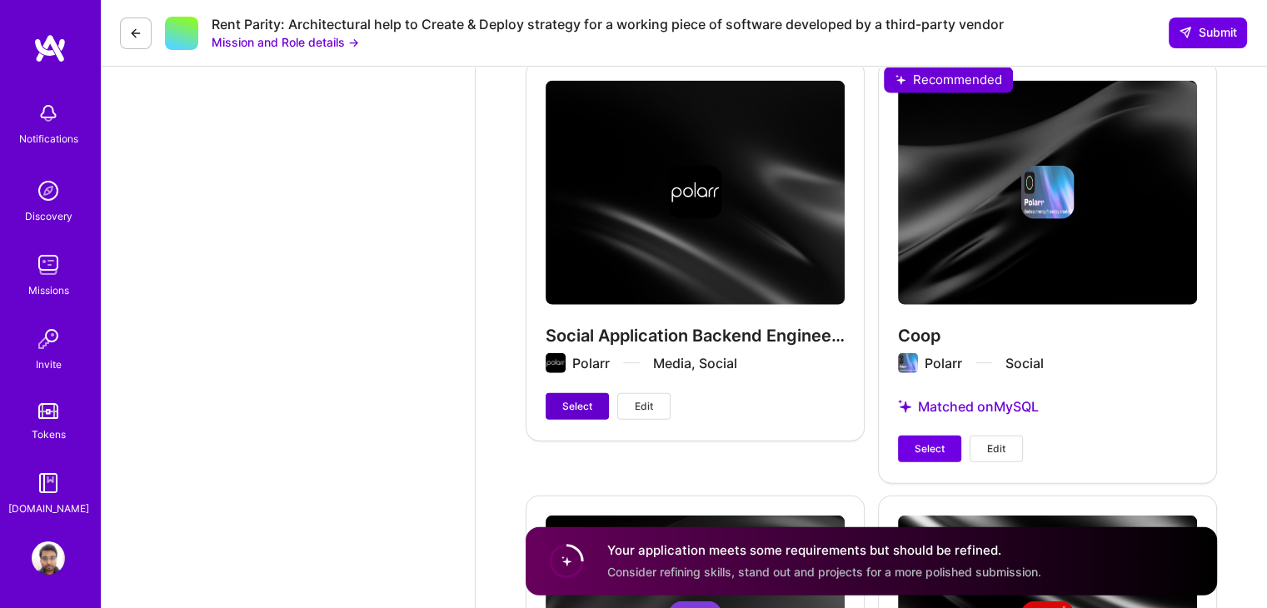
click at [556, 408] on button "Select" at bounding box center [577, 406] width 63 height 27
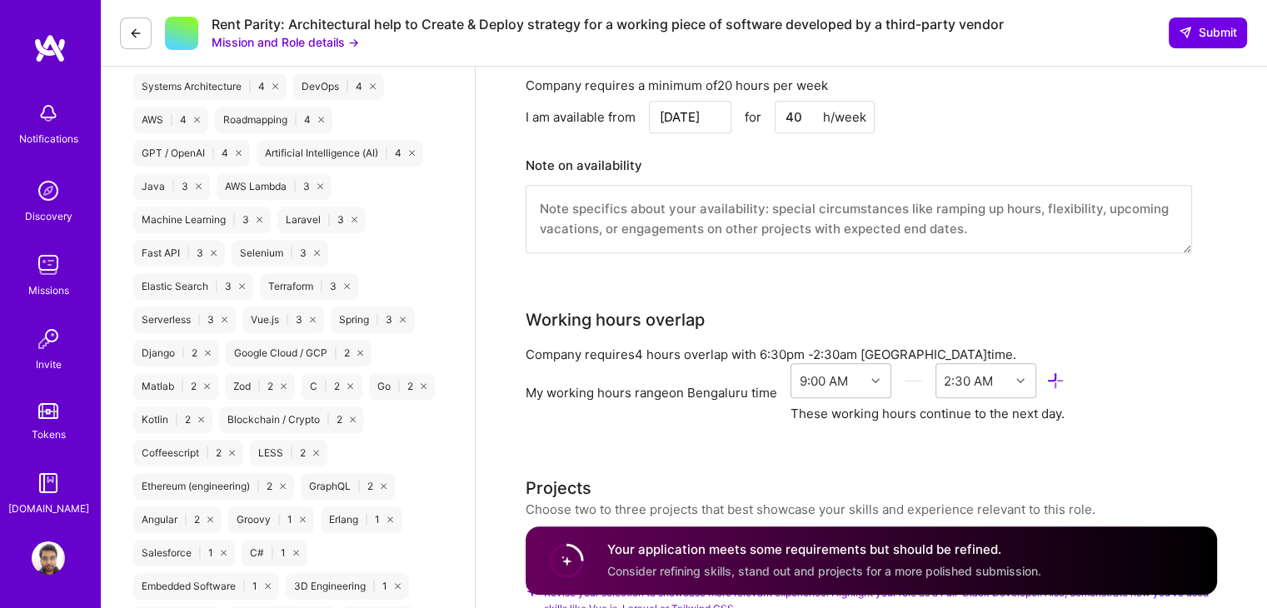
scroll to position [1299, 0]
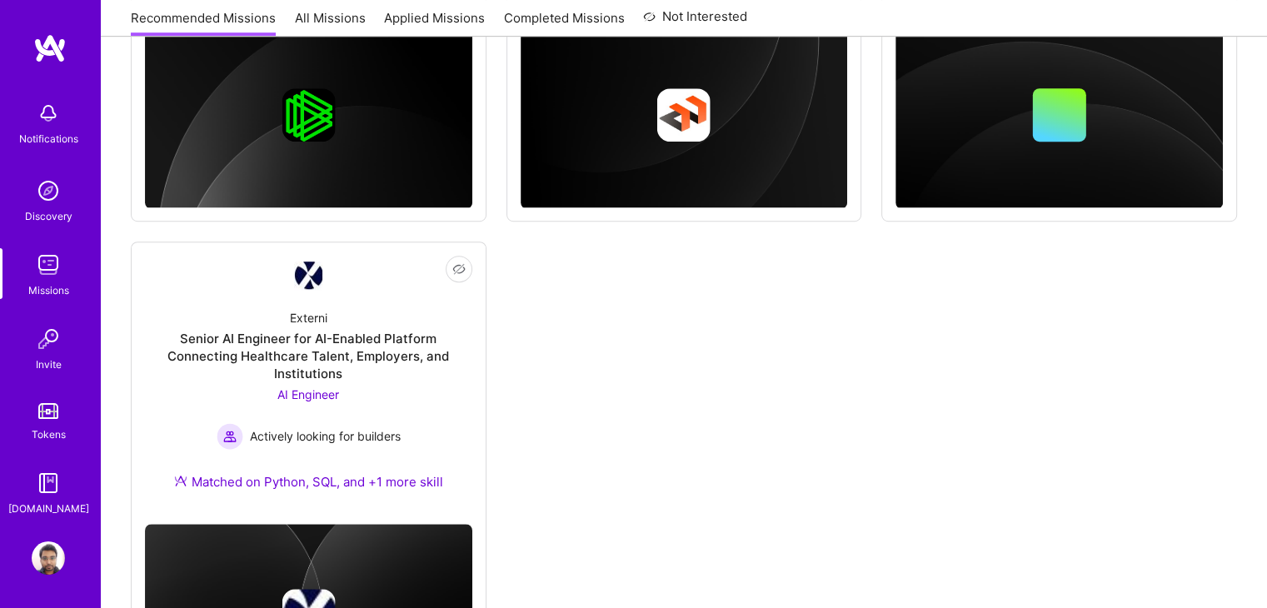
scroll to position [1141, 0]
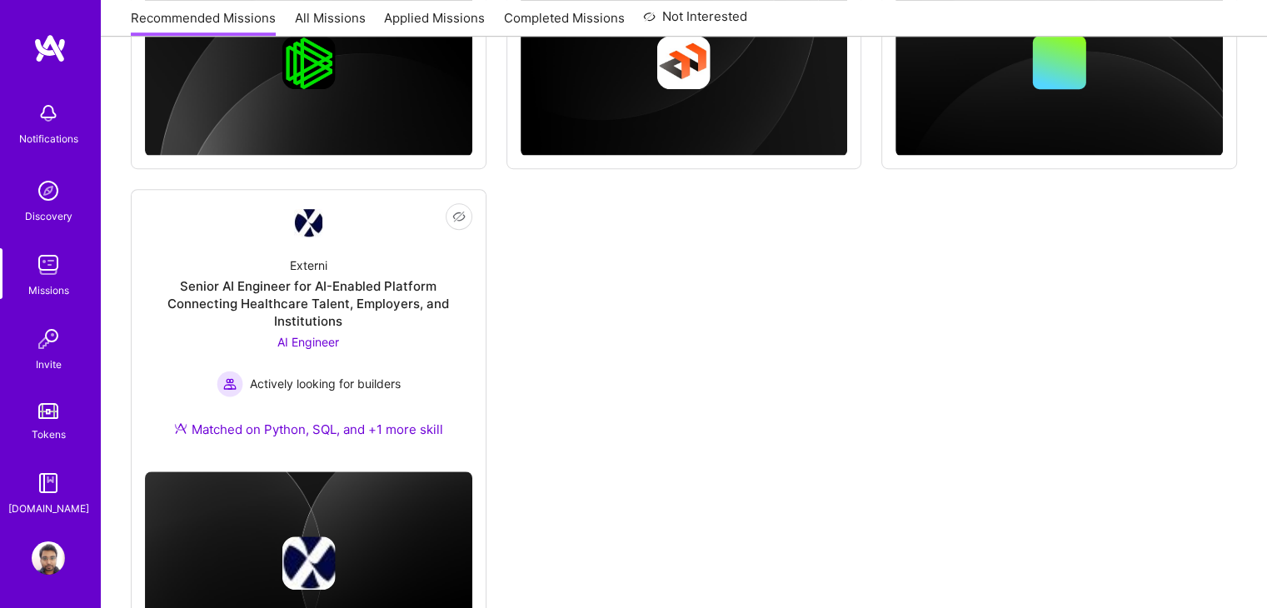
scroll to position [1059, 0]
